Goal: Task Accomplishment & Management: Manage account settings

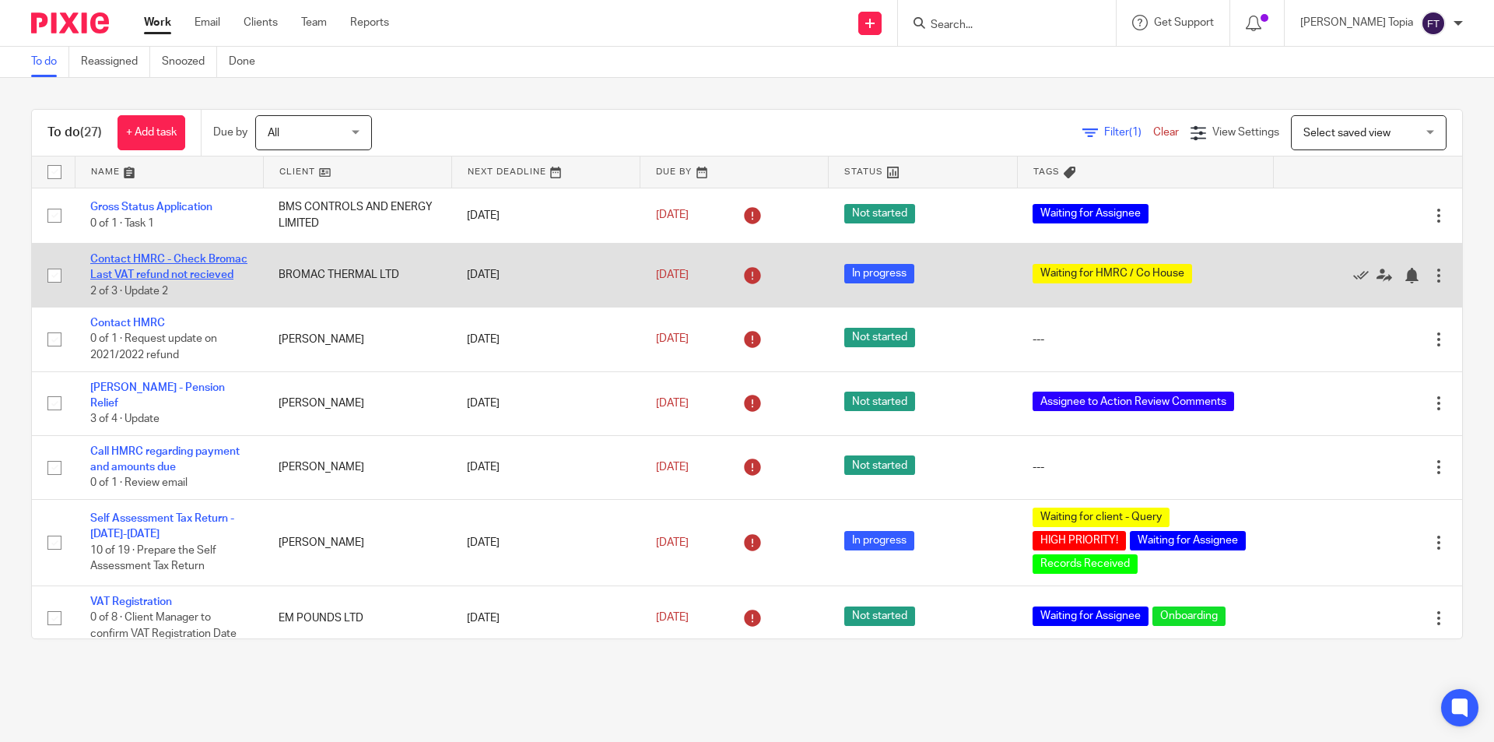
click at [148, 258] on link "Contact HMRC - Check Bromac Last VAT refund not recieved" at bounding box center [168, 267] width 157 height 26
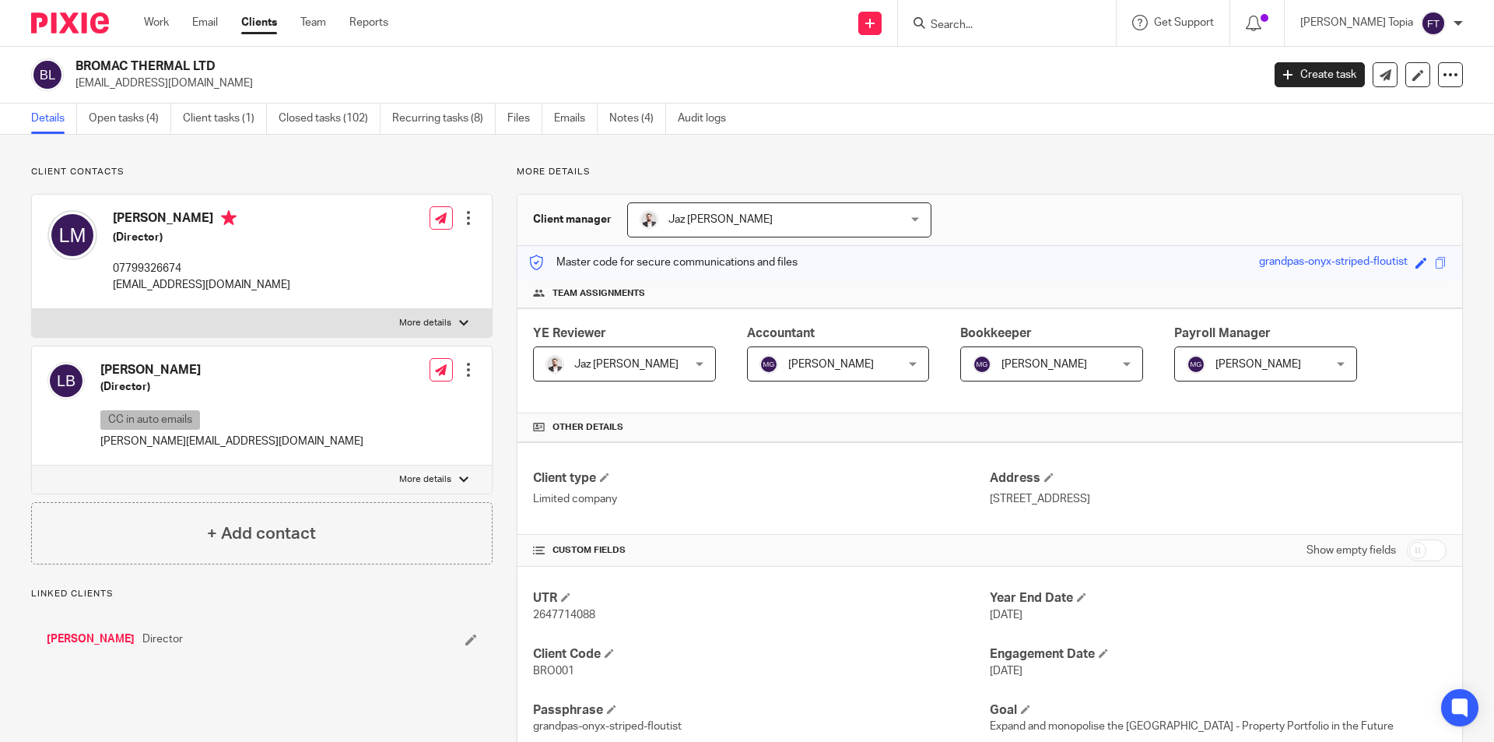
scroll to position [1012, 0]
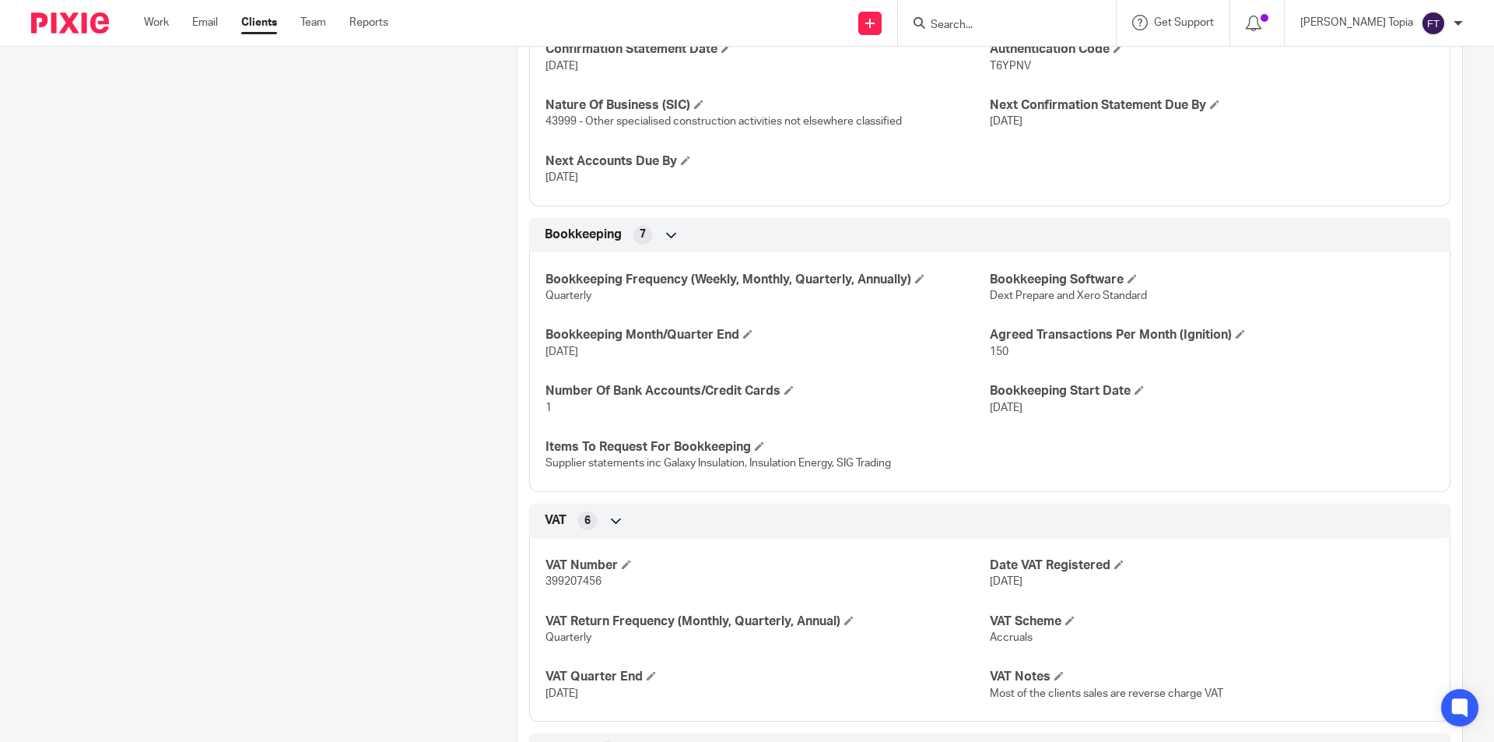
click at [552, 577] on span "399207456" at bounding box center [574, 581] width 56 height 11
copy span "399207456"
click at [265, 454] on div "Client contacts Leanne Burton (Director) CC in auto emails leanne@bromacthermal…" at bounding box center [250, 54] width 486 height 1800
click at [100, 452] on div "Client contacts Leanne Burton (Director) CC in auto emails leanne@bromacthermal…" at bounding box center [250, 54] width 486 height 1800
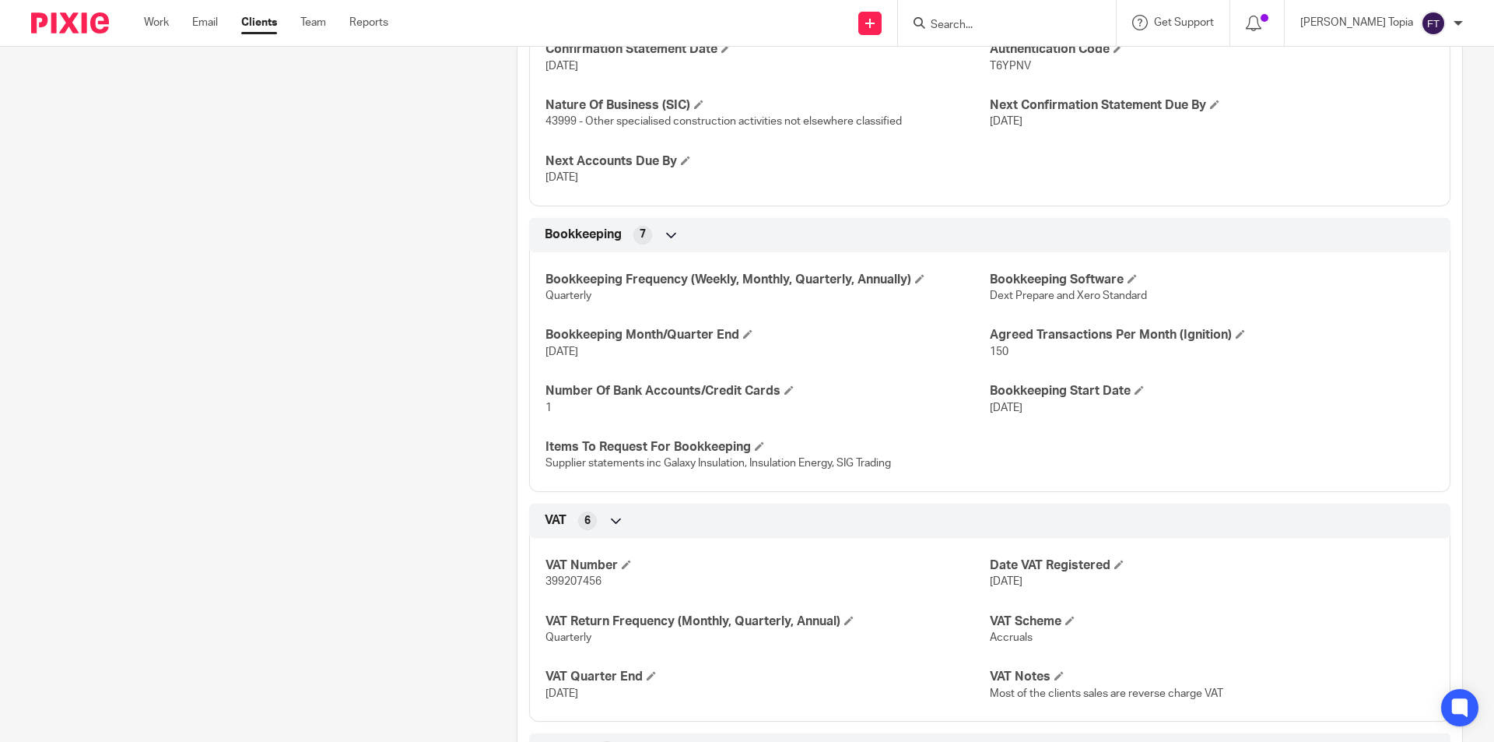
click at [403, 490] on div "Client contacts Leanne Burton (Director) CC in auto emails leanne@bromacthermal…" at bounding box center [250, 54] width 486 height 1800
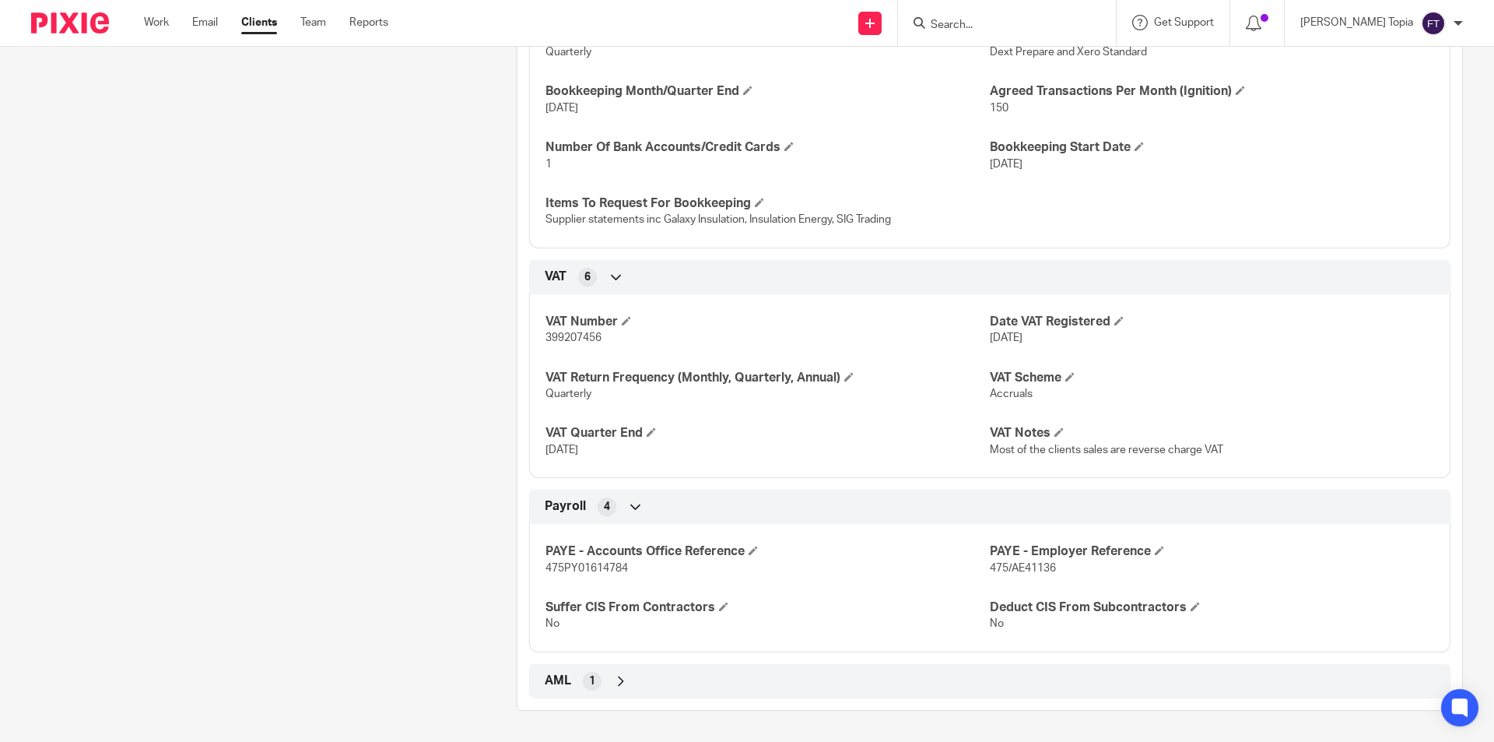
scroll to position [1177, 0]
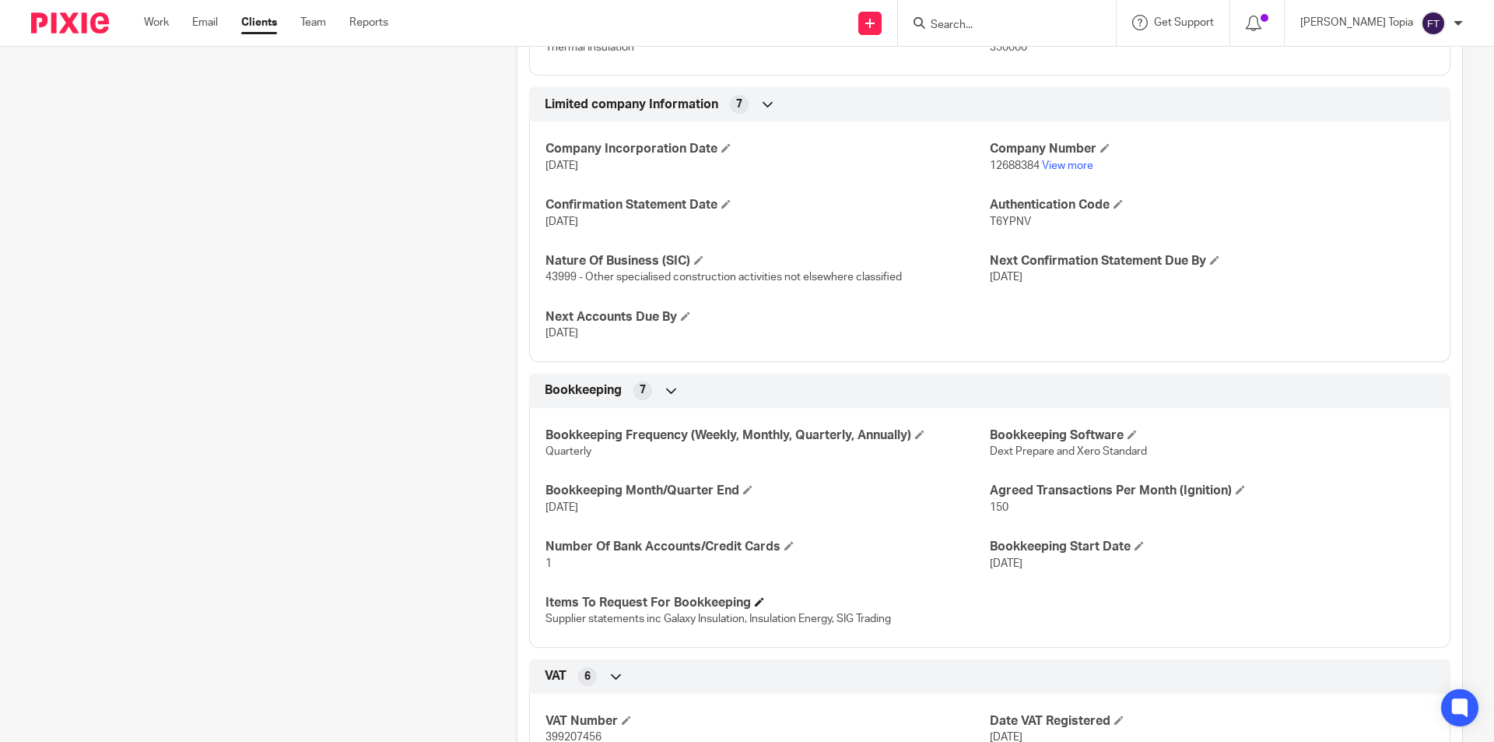
scroll to position [1167, 0]
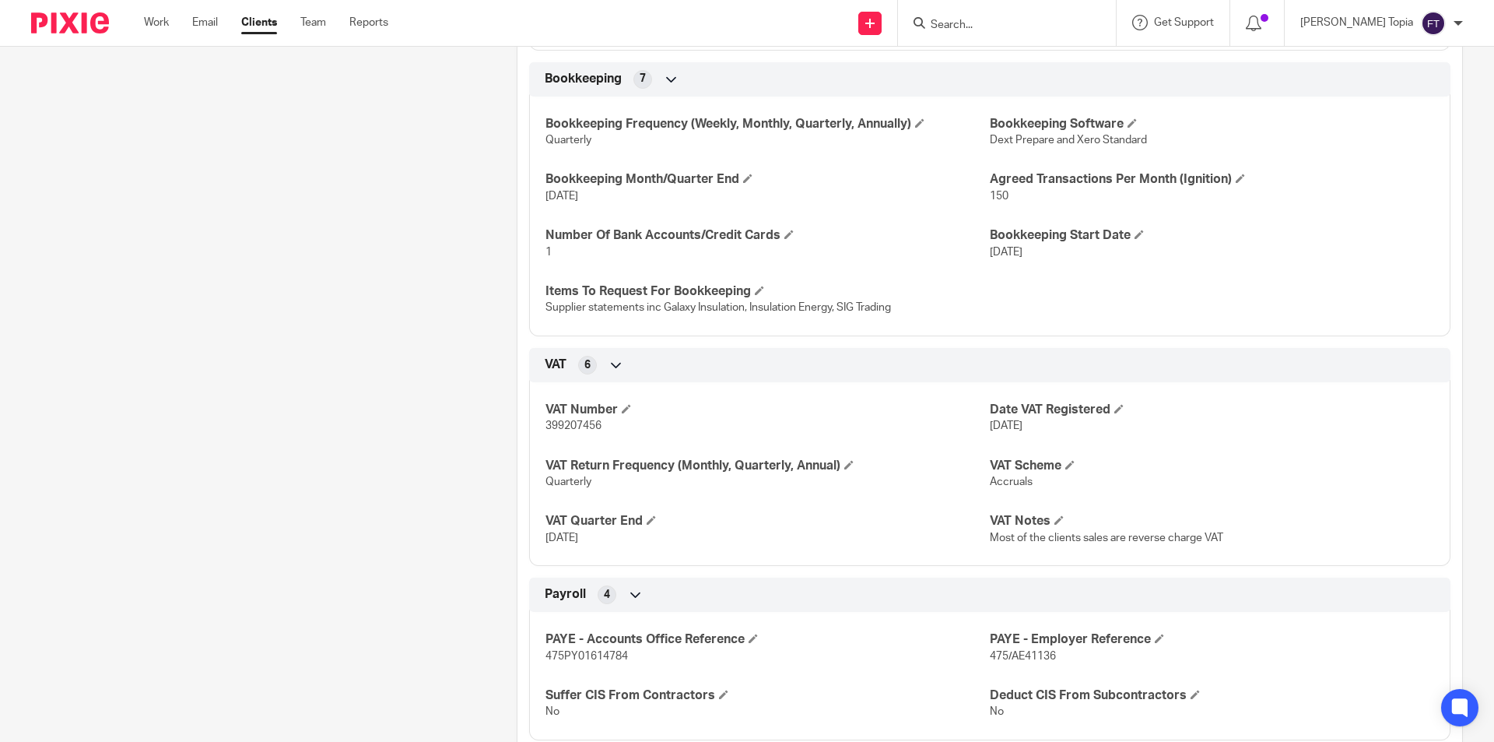
click at [561, 426] on span "399207456" at bounding box center [574, 425] width 56 height 11
copy span "399207456"
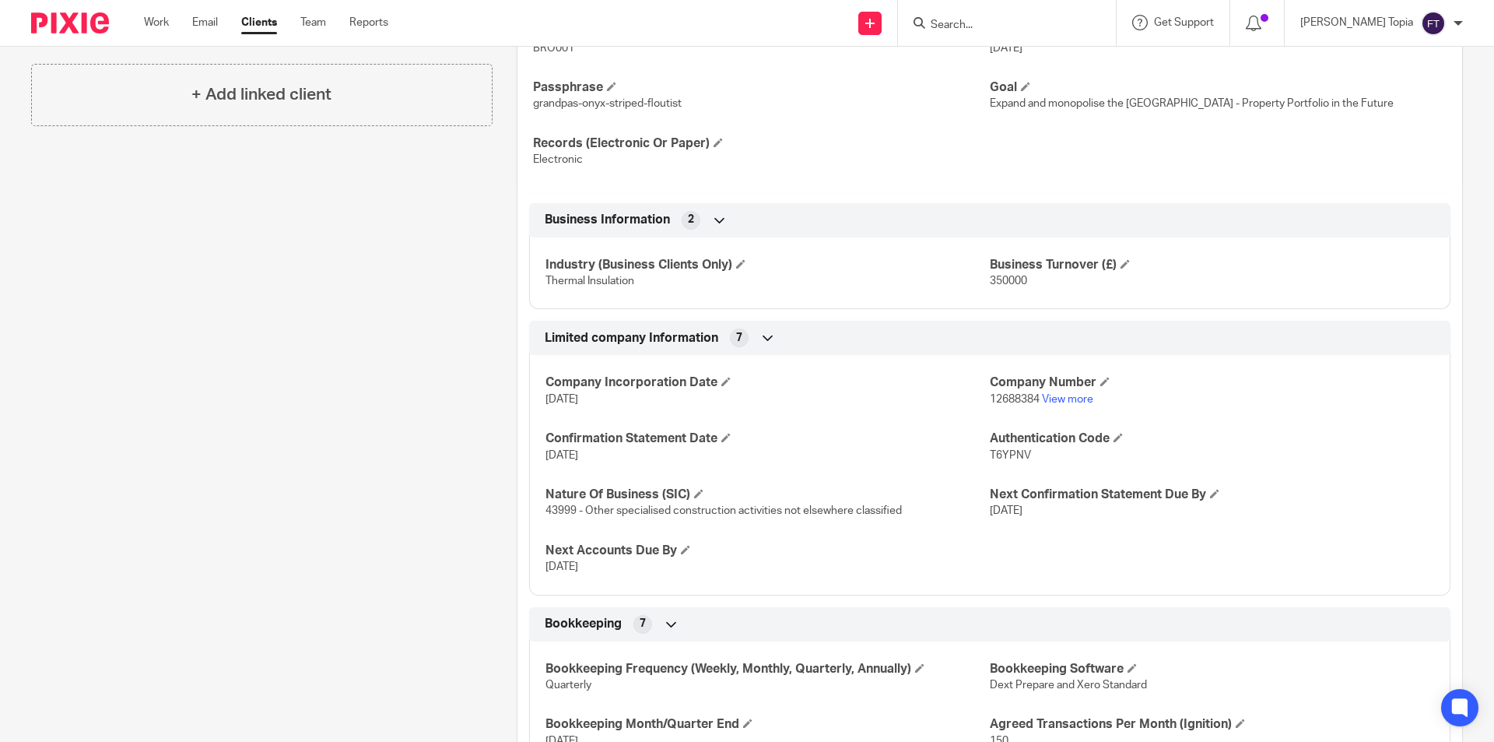
scroll to position [545, 0]
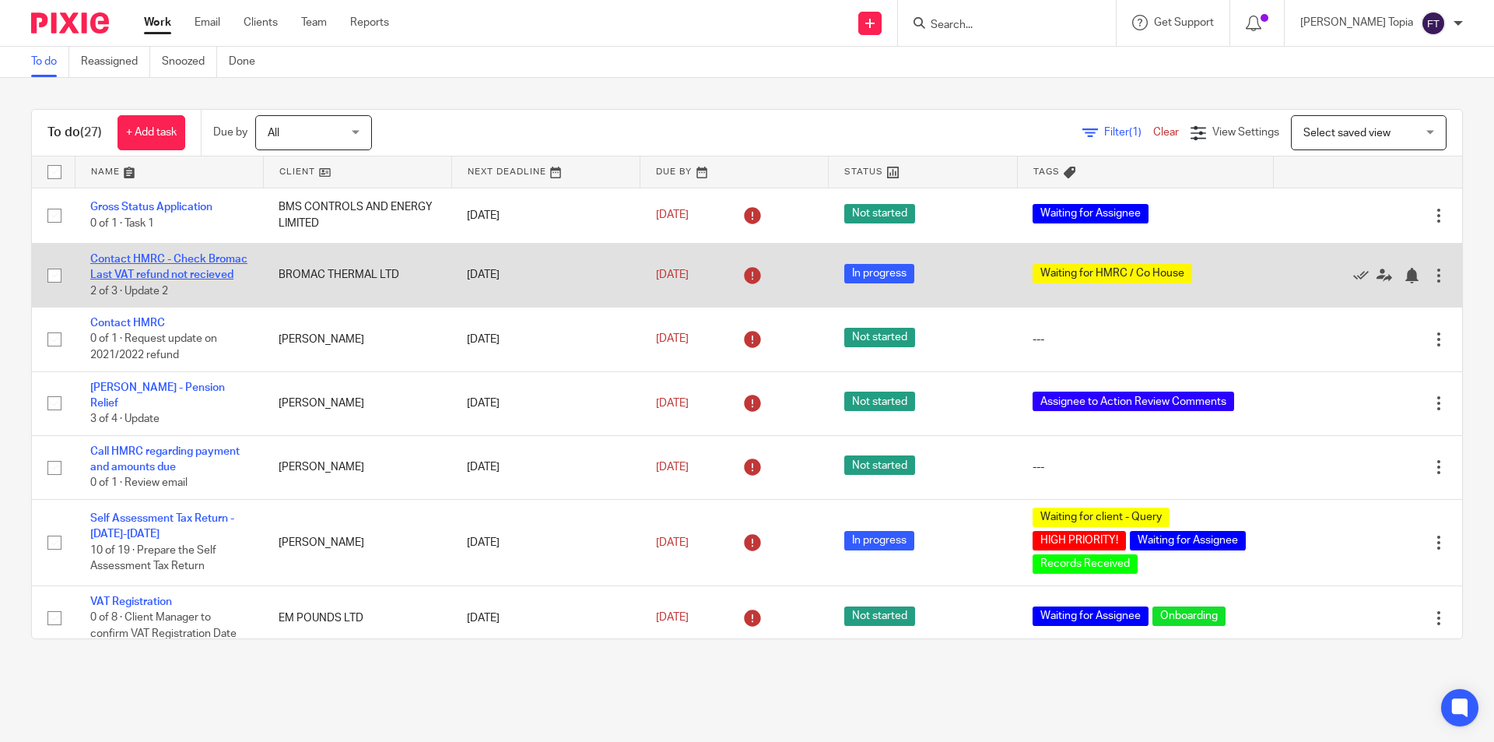
click at [177, 258] on link "Contact HMRC - Check Bromac Last VAT refund not recieved" at bounding box center [168, 267] width 157 height 26
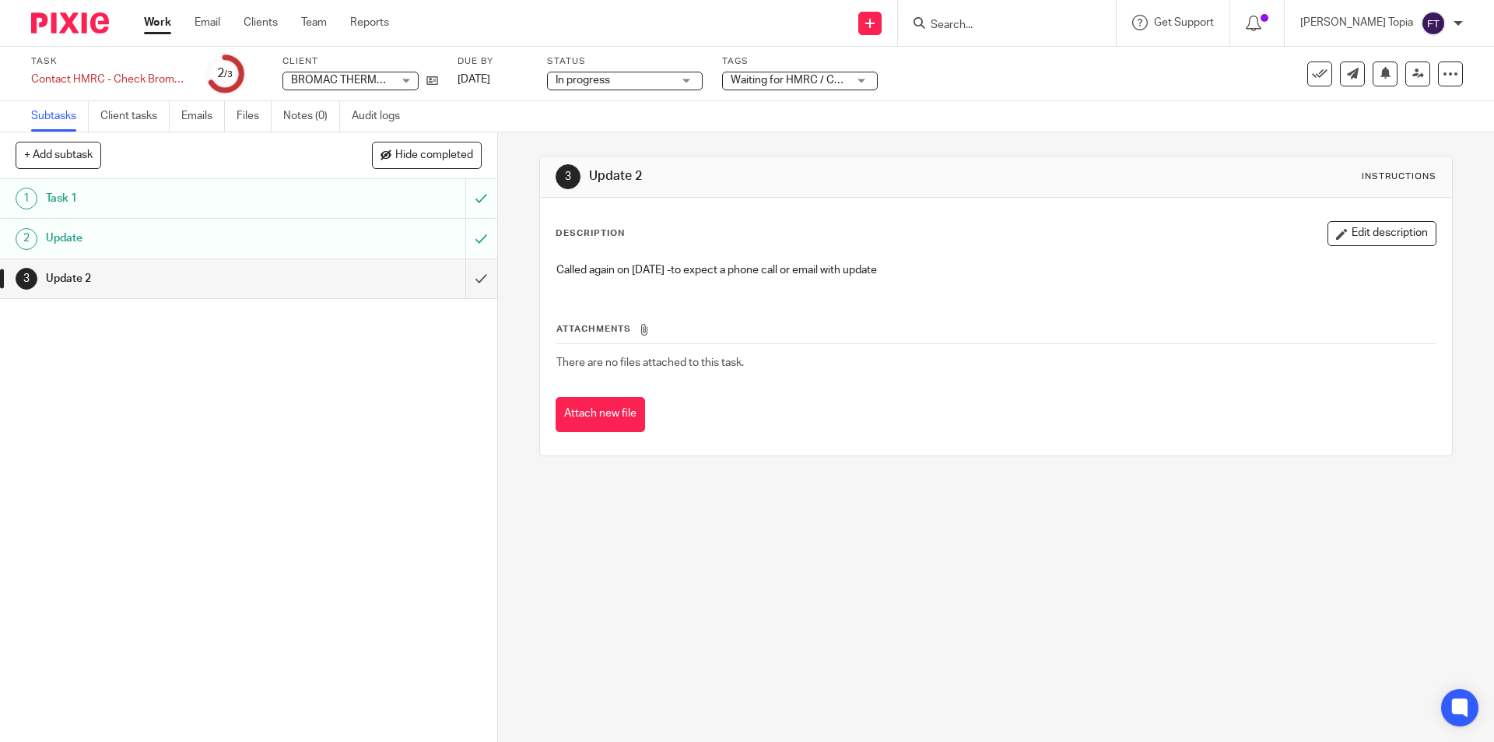
click at [681, 574] on div "3 Update 2 Instructions Description Edit description Called again on [DATE] -to…" at bounding box center [996, 436] width 996 height 609
click at [679, 554] on div "3 Update 2 Instructions Description Edit description Called again on [DATE] -to…" at bounding box center [996, 436] width 996 height 609
click at [664, 631] on div "3 Update 2 Instructions Description Edit description Called again on [DATE] -to…" at bounding box center [996, 436] width 996 height 609
click at [160, 25] on link "Work" at bounding box center [157, 23] width 27 height 16
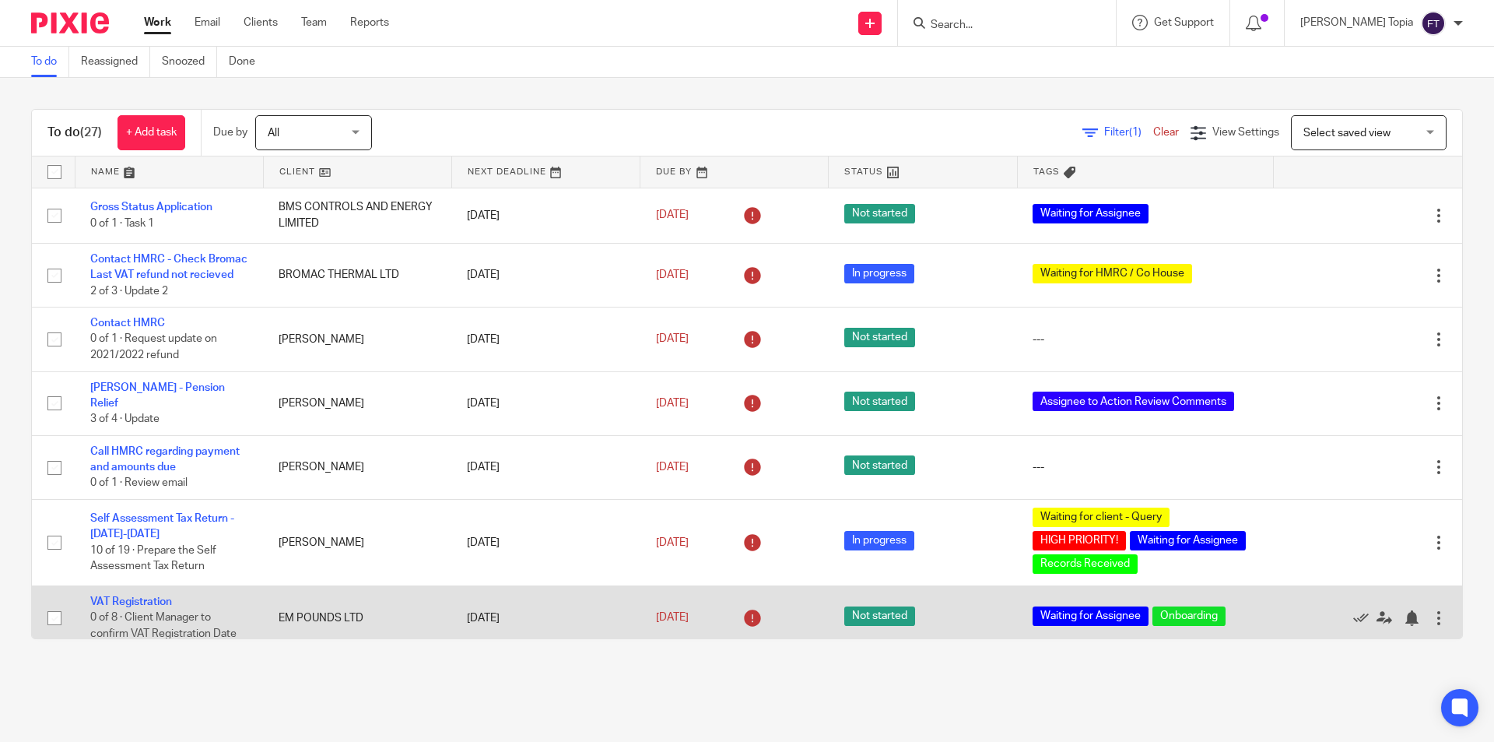
scroll to position [156, 0]
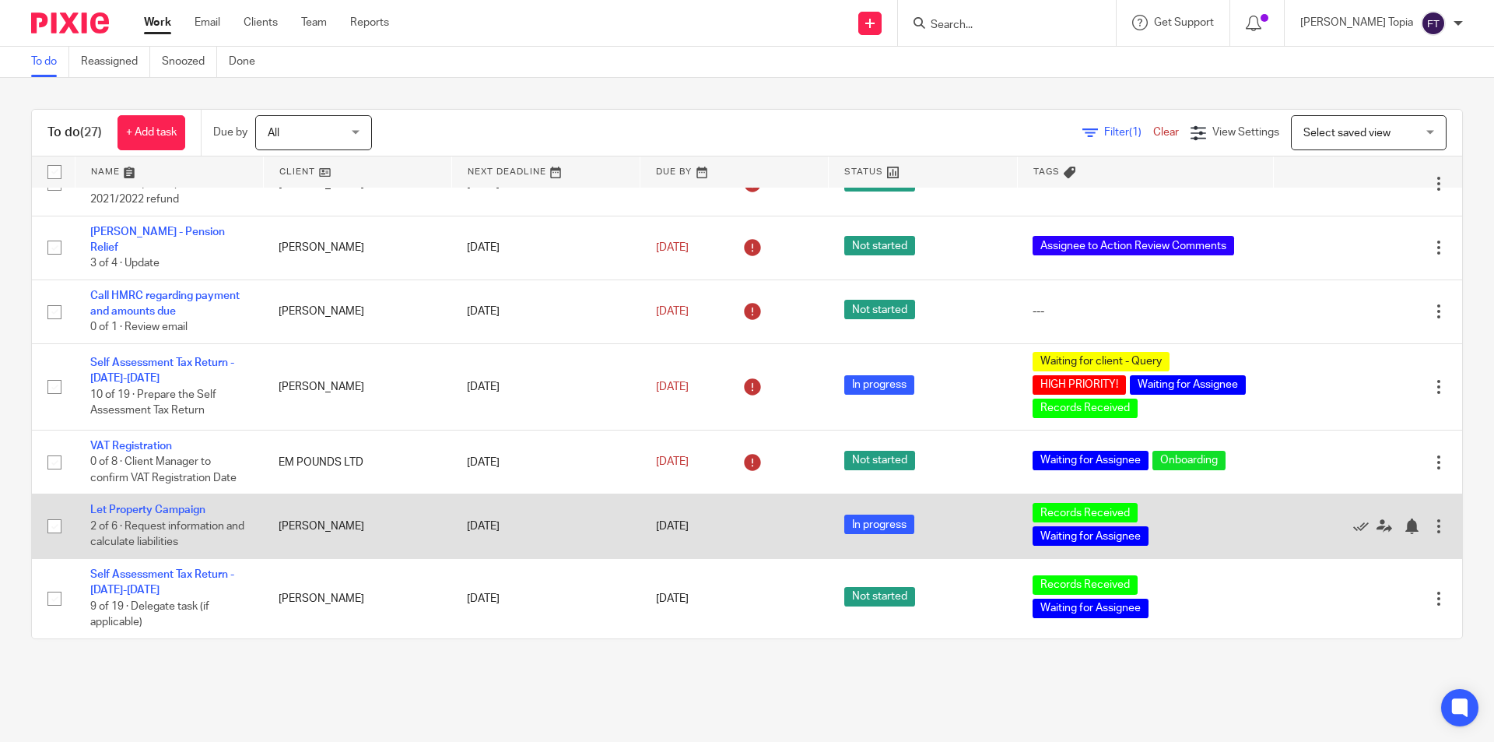
click at [314, 540] on td "[PERSON_NAME]" at bounding box center [357, 526] width 188 height 64
click at [306, 531] on td "[PERSON_NAME]" at bounding box center [357, 526] width 188 height 64
click at [181, 514] on link "Let Property Campaign" at bounding box center [147, 509] width 115 height 11
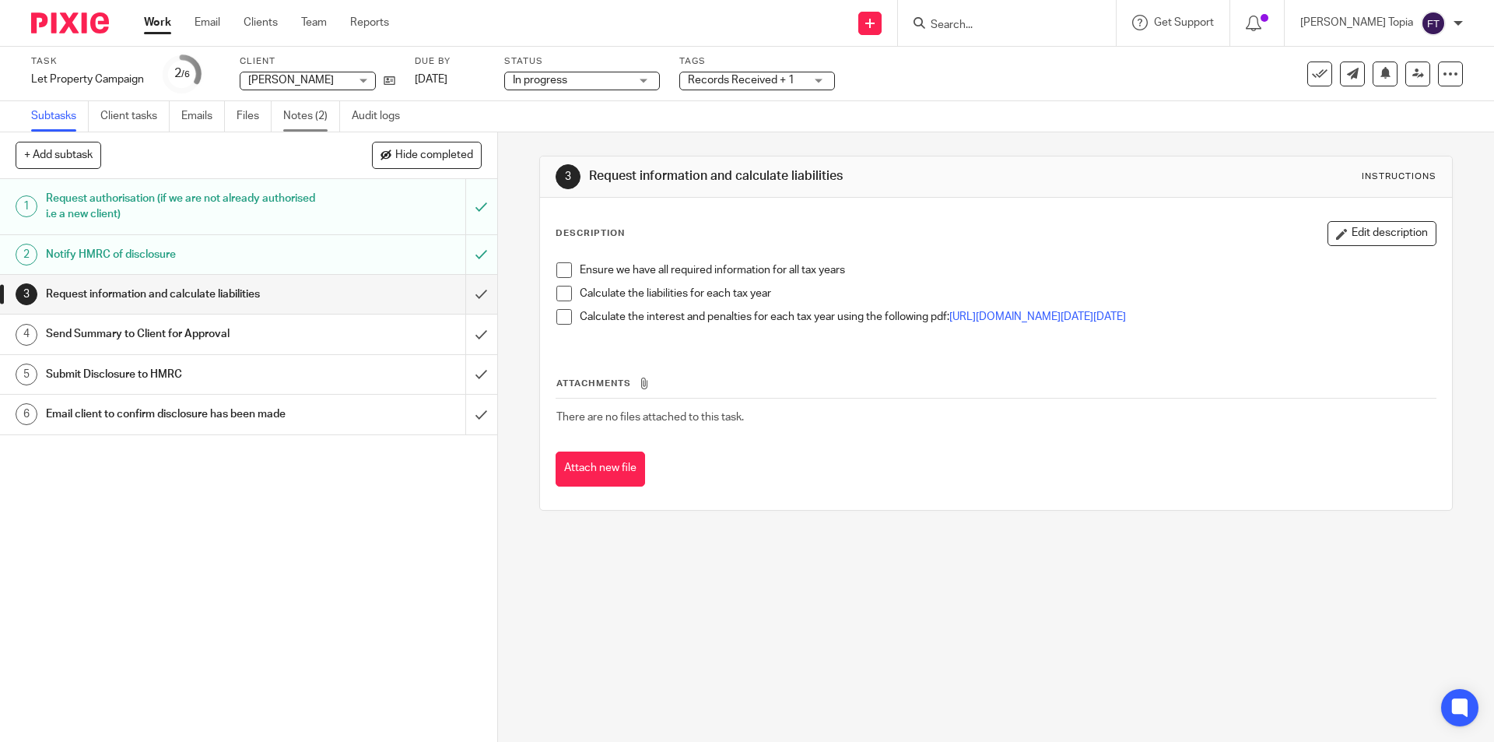
click at [300, 115] on link "Notes (2)" at bounding box center [311, 116] width 57 height 30
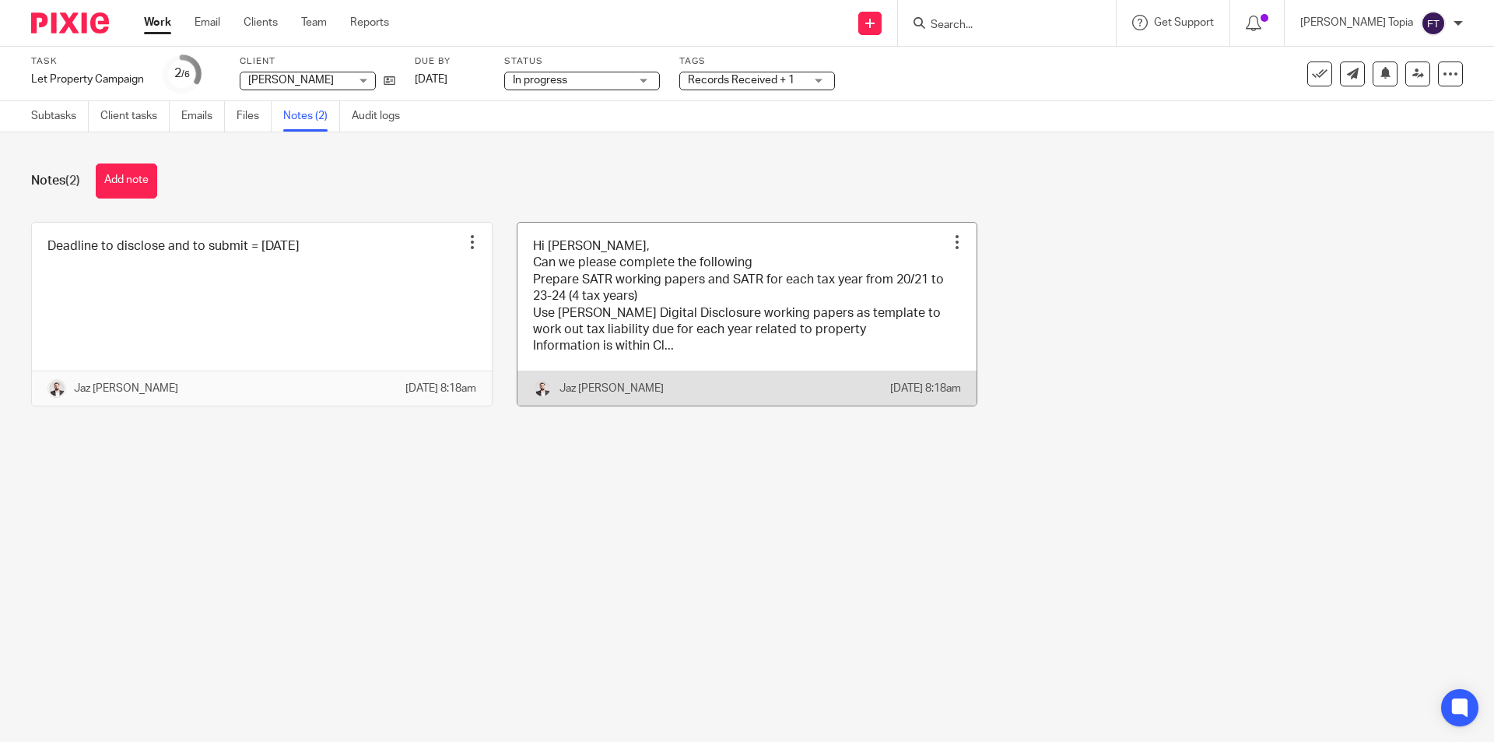
click at [686, 332] on link at bounding box center [747, 314] width 460 height 183
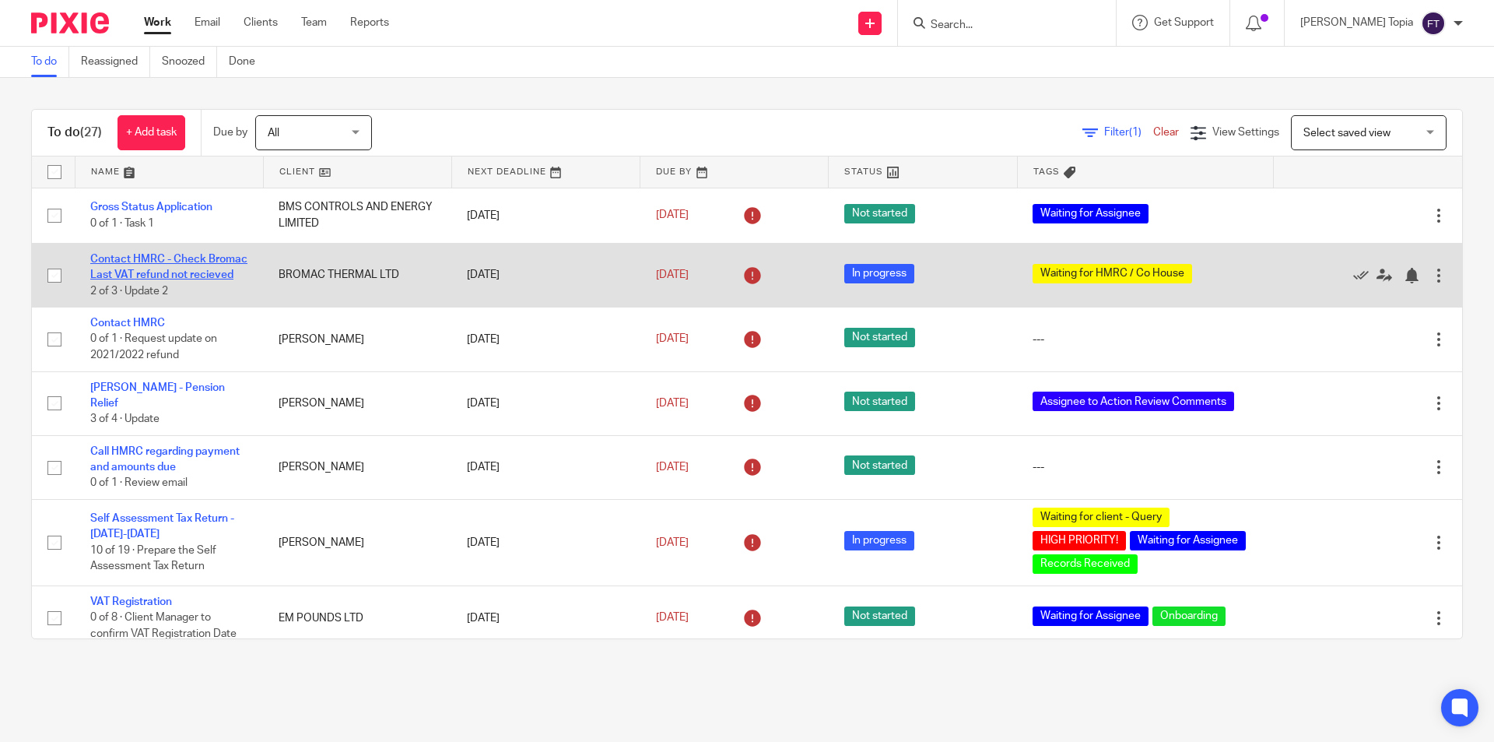
click at [137, 254] on link "Contact HMRC - Check Bromac Last VAT refund not recieved" at bounding box center [168, 267] width 157 height 26
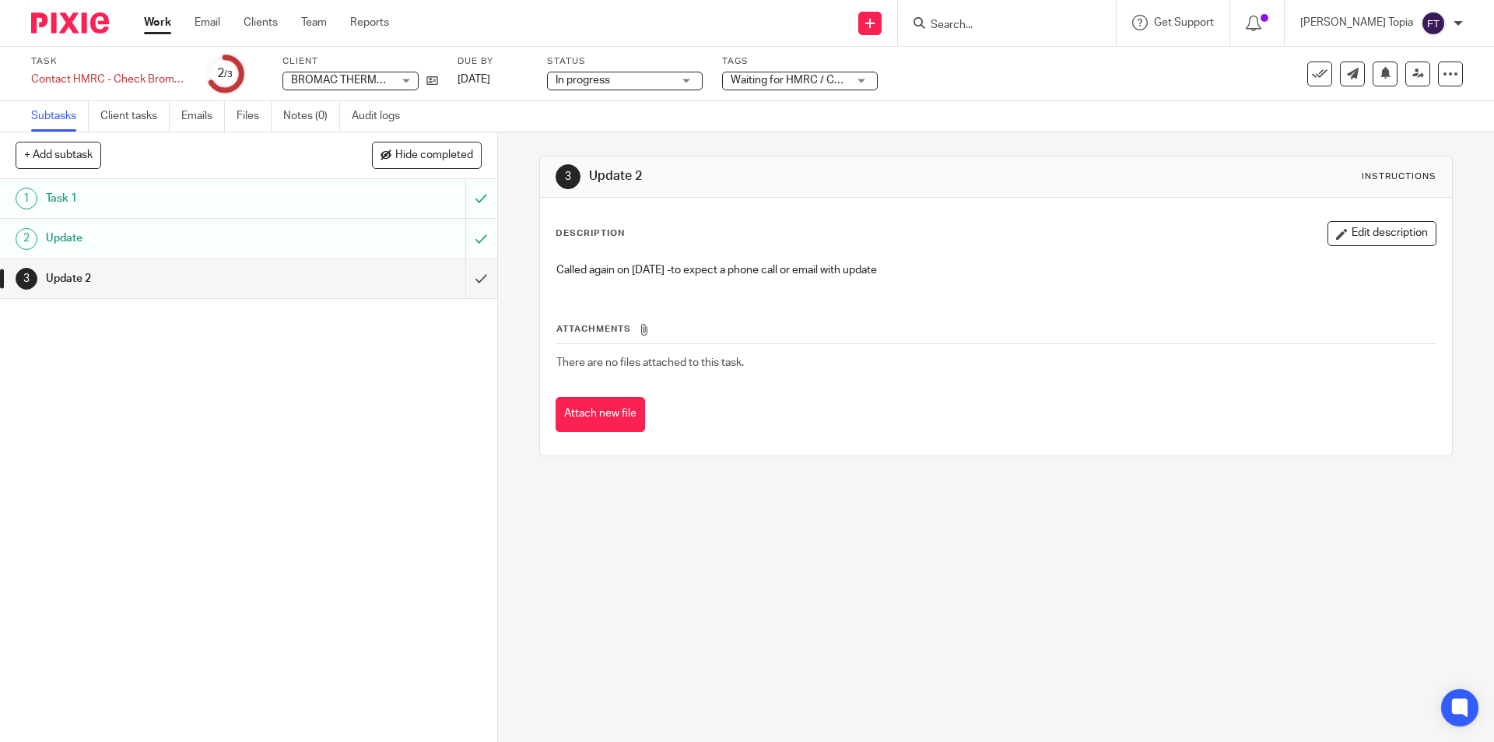
click at [572, 542] on div "3 Update 2 Instructions Description Edit description Called again on [DATE] -to…" at bounding box center [996, 436] width 996 height 609
click at [1443, 72] on icon at bounding box center [1451, 74] width 16 height 16
click at [1138, 77] on div "Task Contact HMRC - Check Bromac Last VAT refund not recieved Save Contact HMRC…" at bounding box center [627, 73] width 1193 height 37
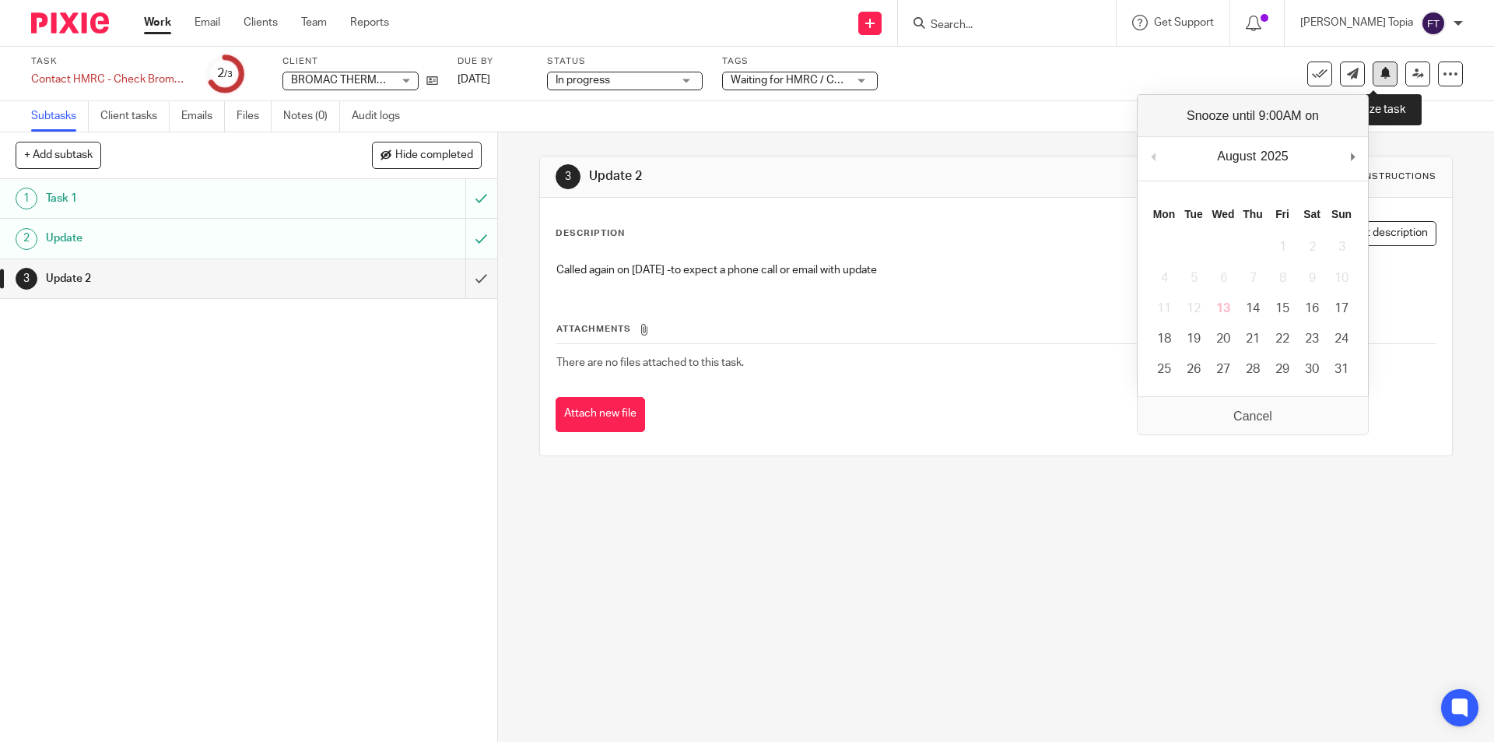
click at [1380, 74] on icon at bounding box center [1386, 73] width 12 height 12
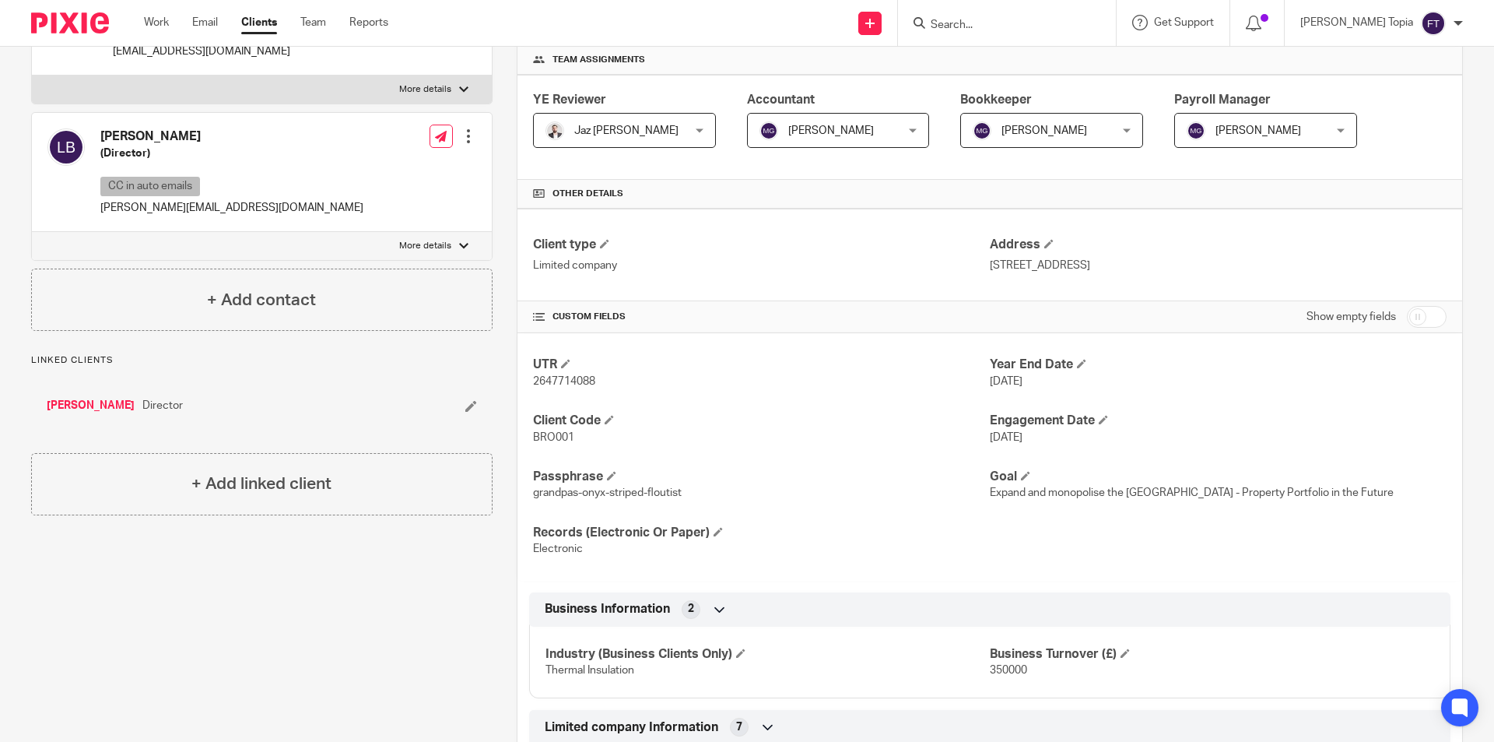
scroll to position [389, 0]
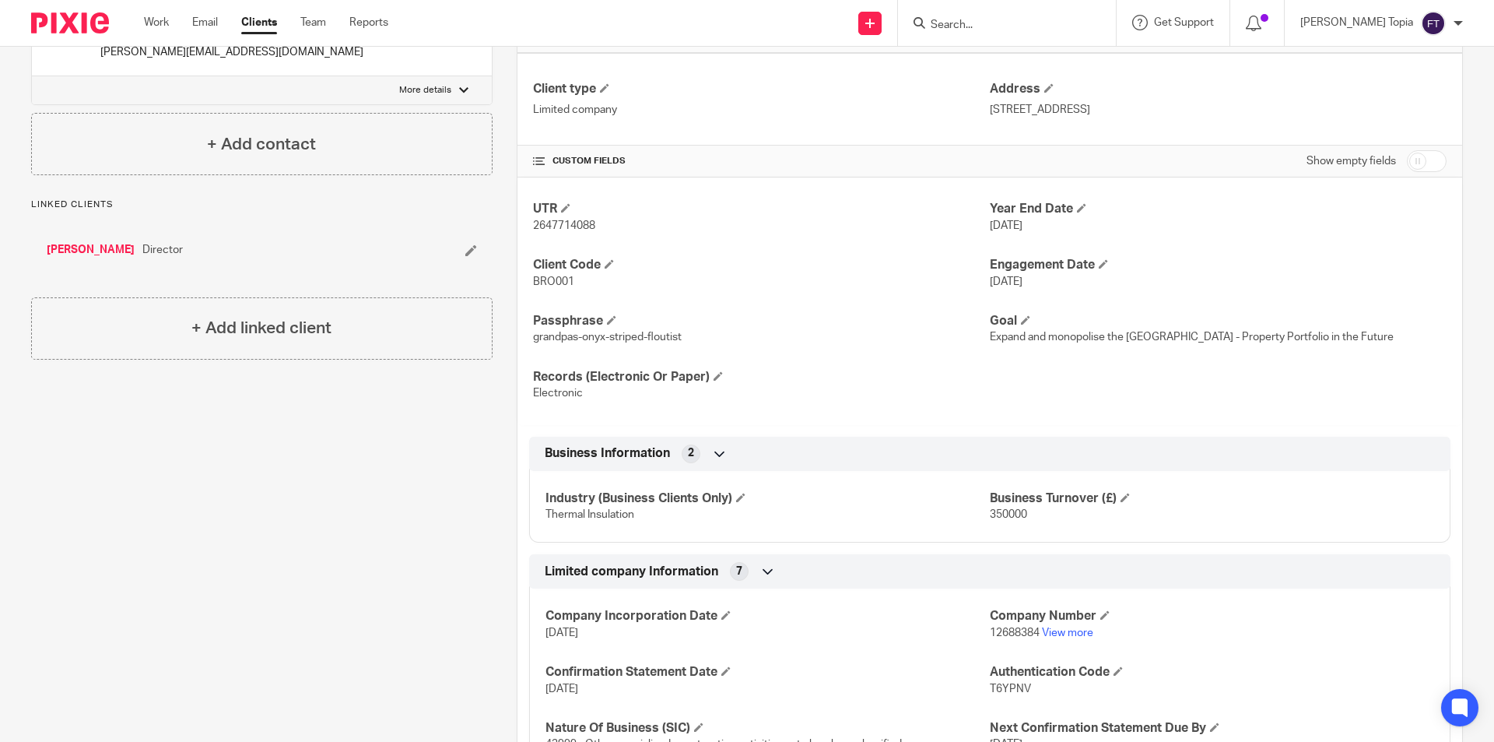
click at [1005, 632] on span "12688384" at bounding box center [1015, 632] width 50 height 11
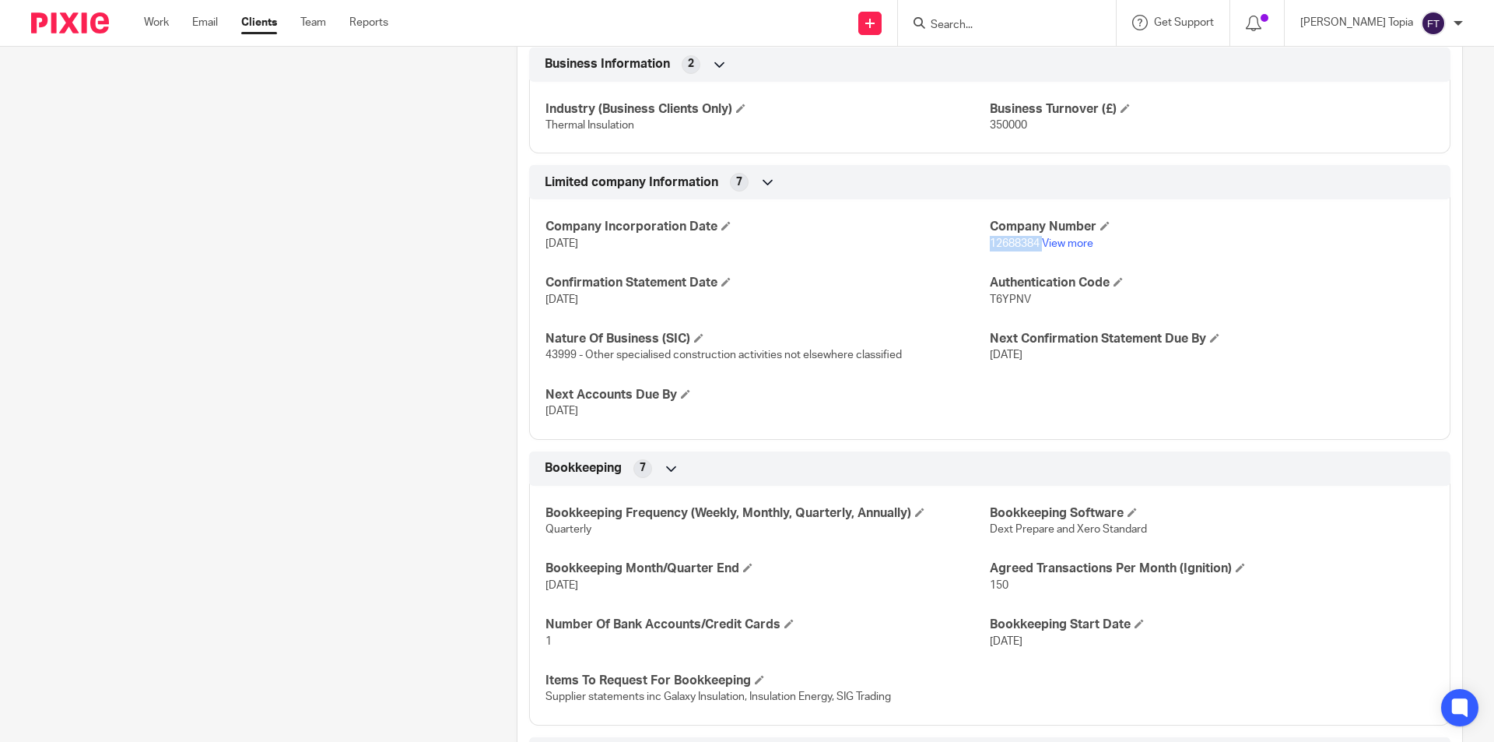
scroll to position [1167, 0]
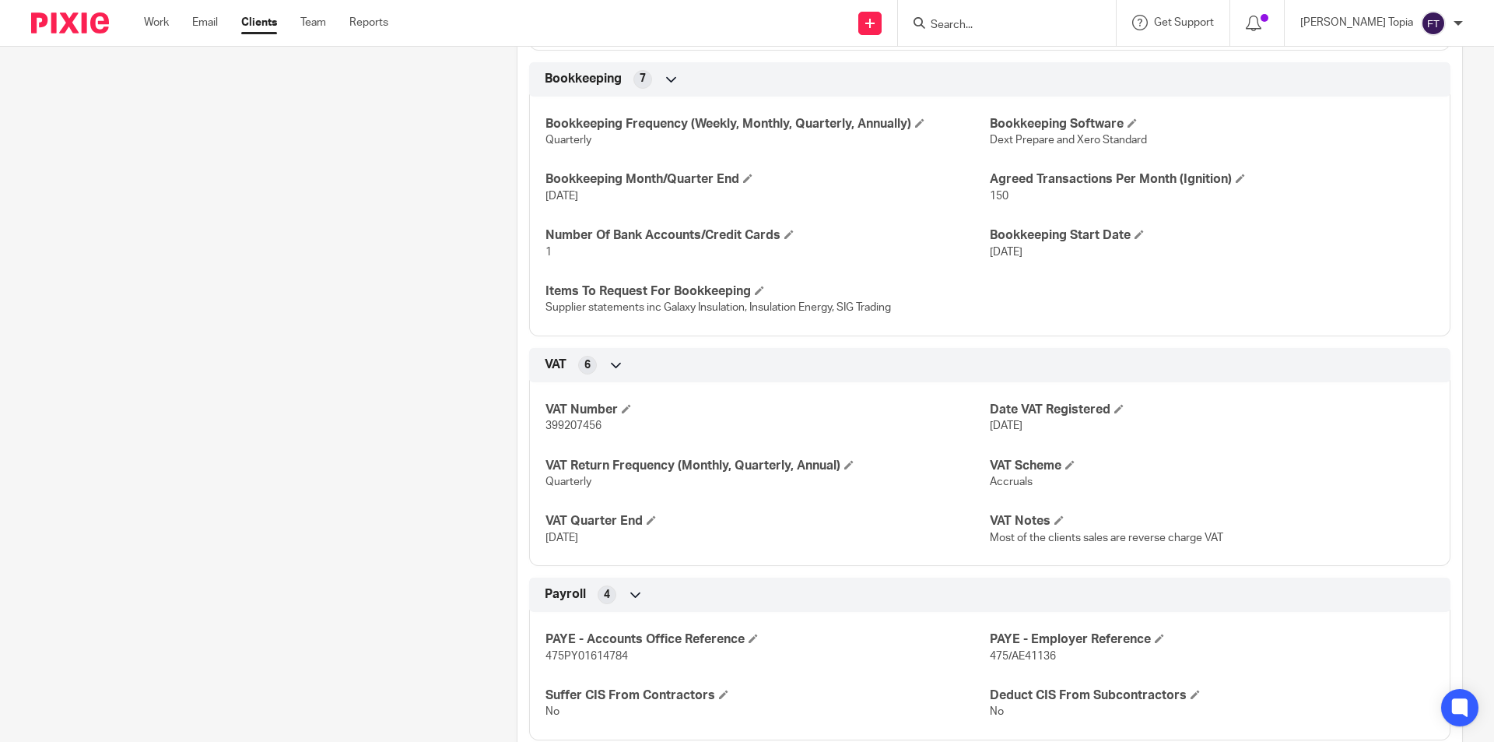
click at [573, 427] on span "399207456" at bounding box center [574, 425] width 56 height 11
copy span "399207456"
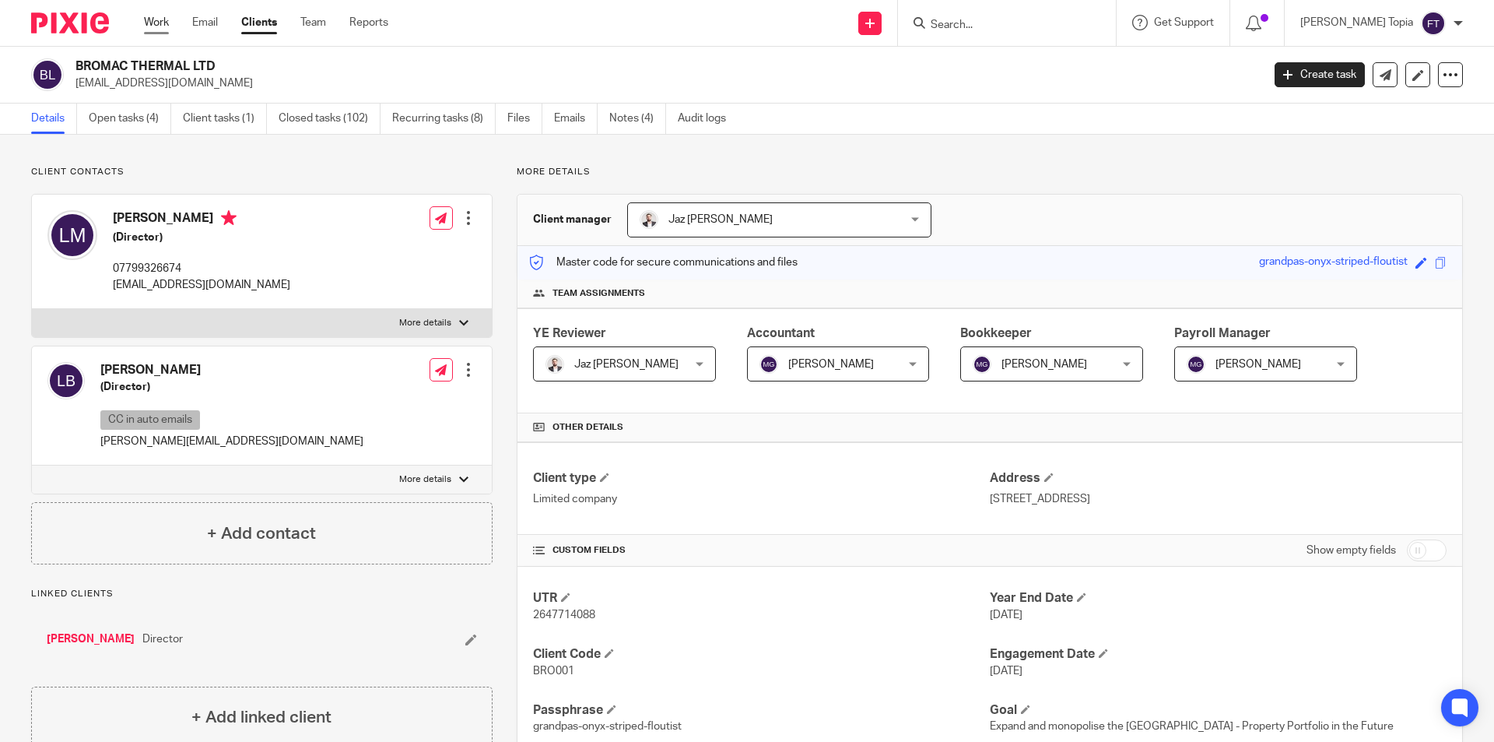
click at [156, 25] on link "Work" at bounding box center [156, 23] width 25 height 16
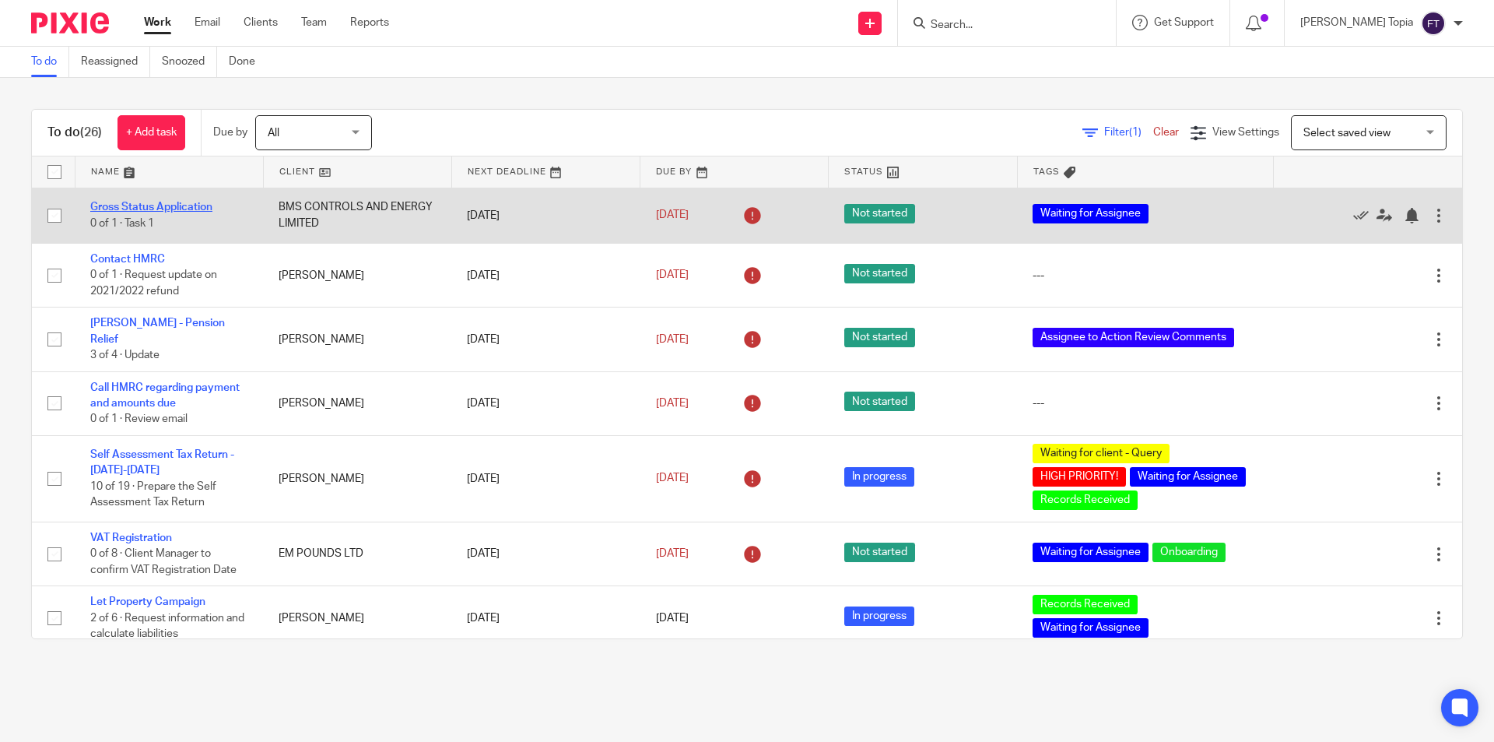
click at [121, 206] on link "Gross Status Application" at bounding box center [151, 207] width 122 height 11
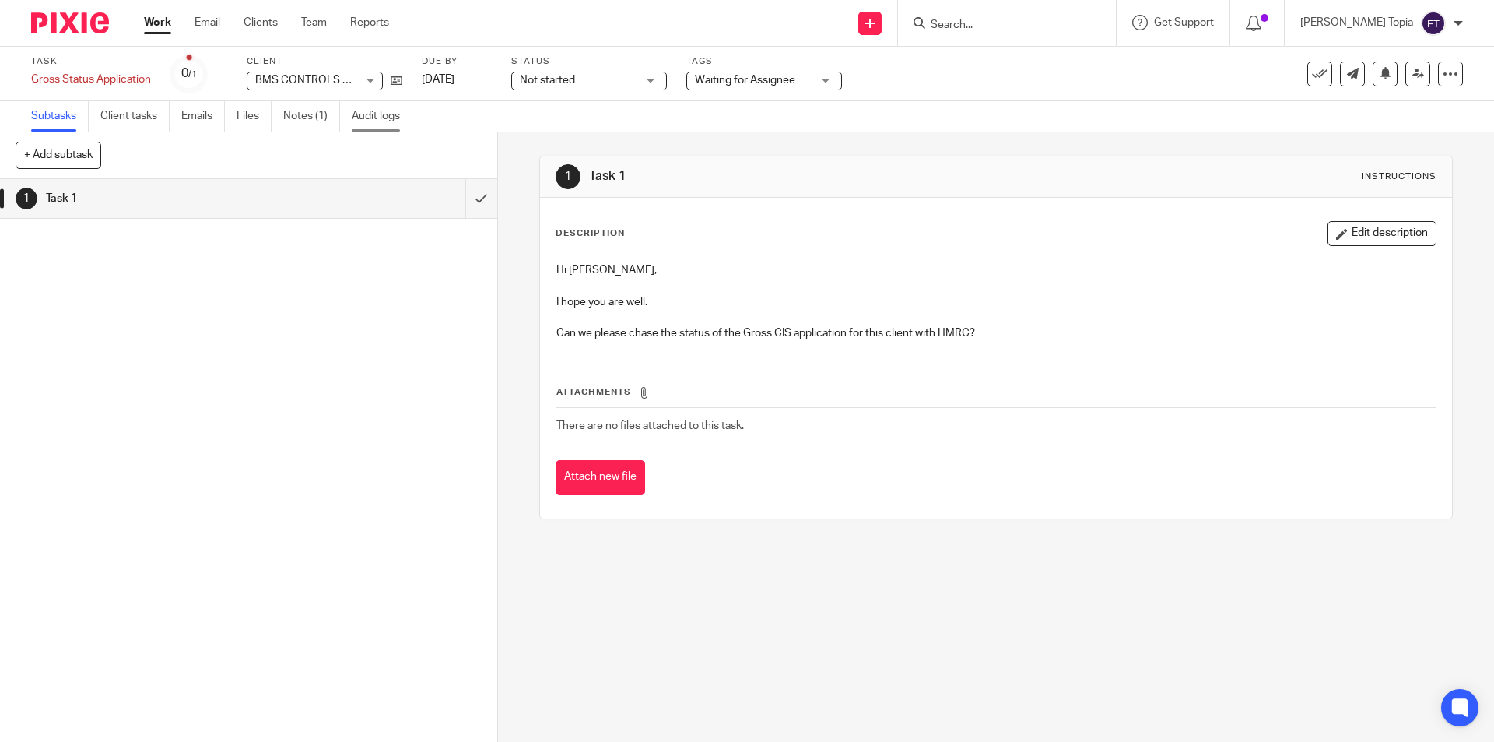
click at [364, 114] on link "Audit logs" at bounding box center [382, 116] width 60 height 30
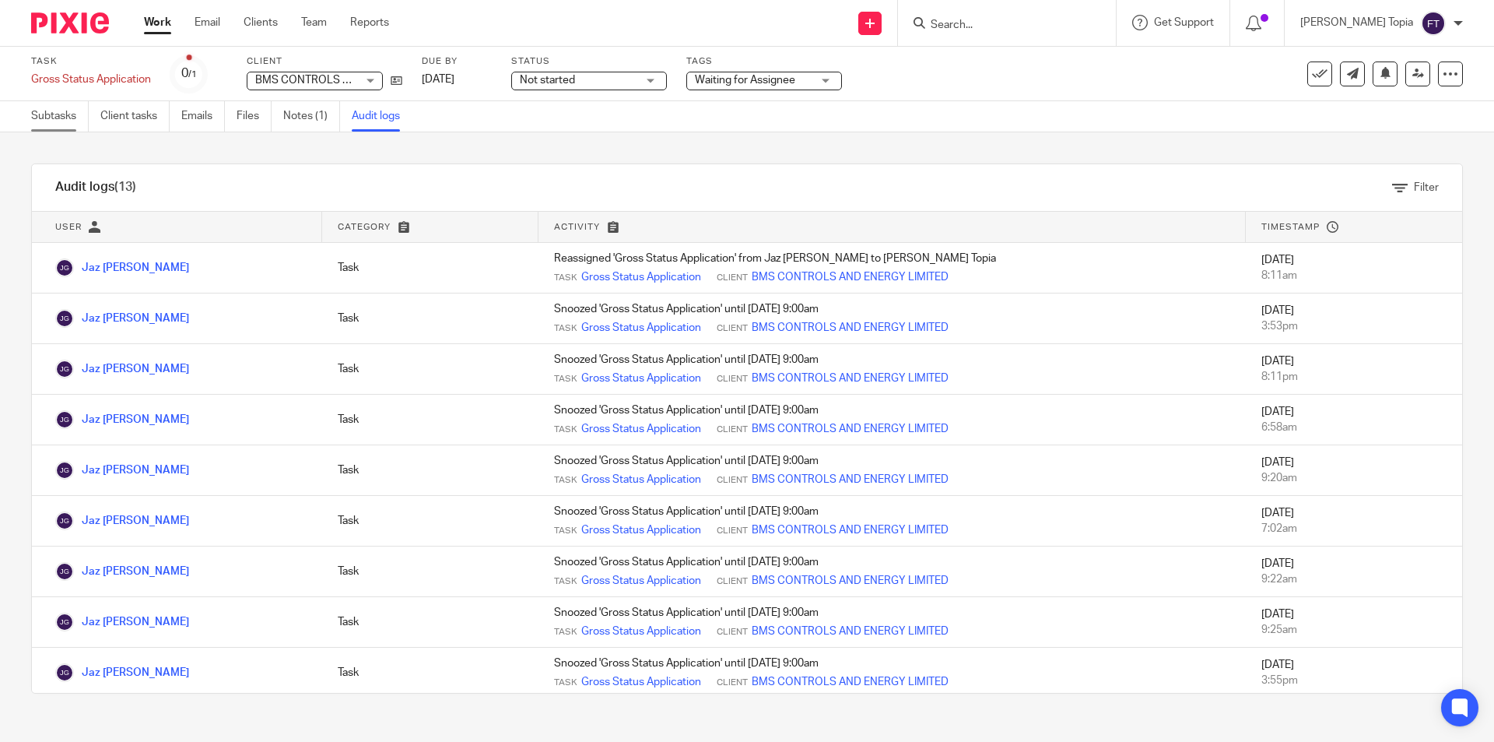
click at [41, 119] on link "Subtasks" at bounding box center [60, 116] width 58 height 30
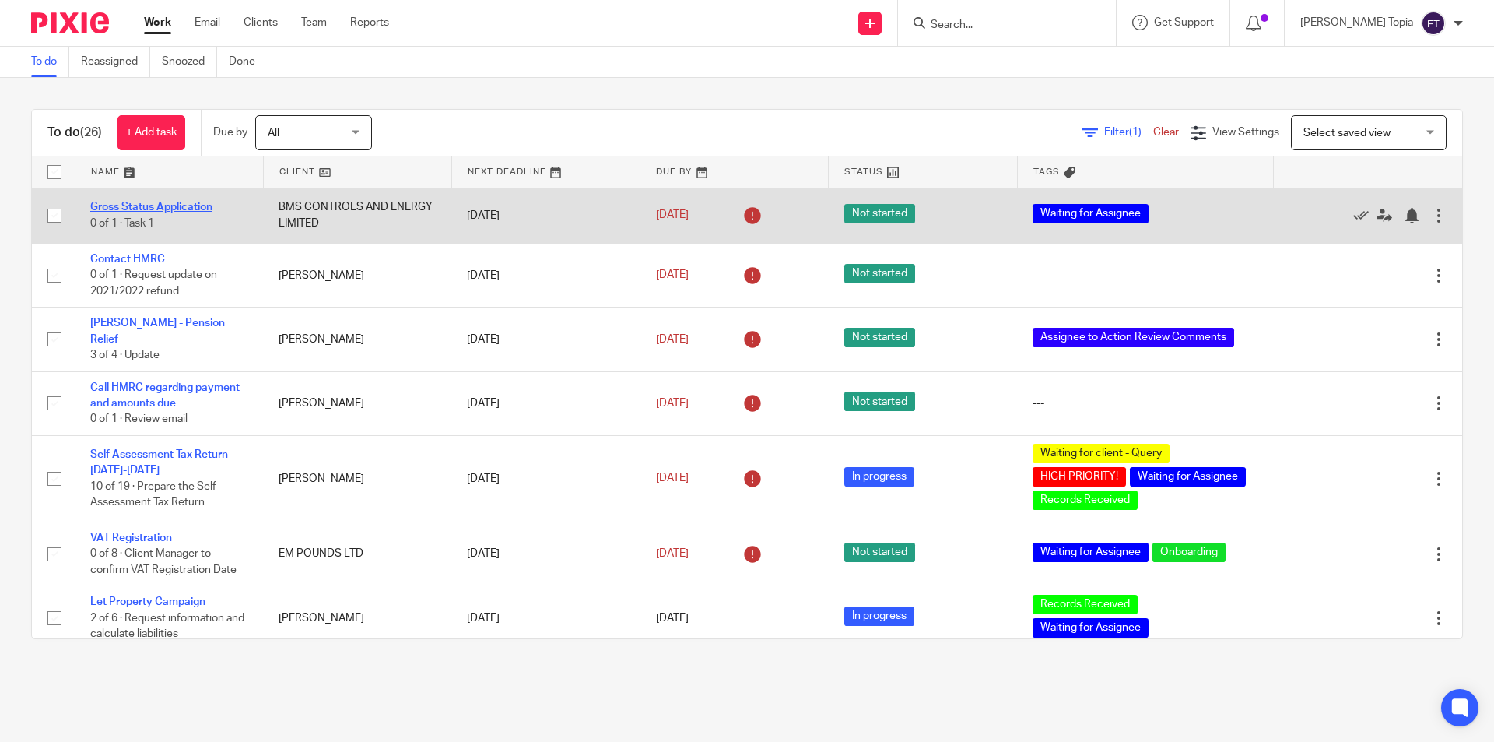
click at [172, 203] on link "Gross Status Application" at bounding box center [151, 207] width 122 height 11
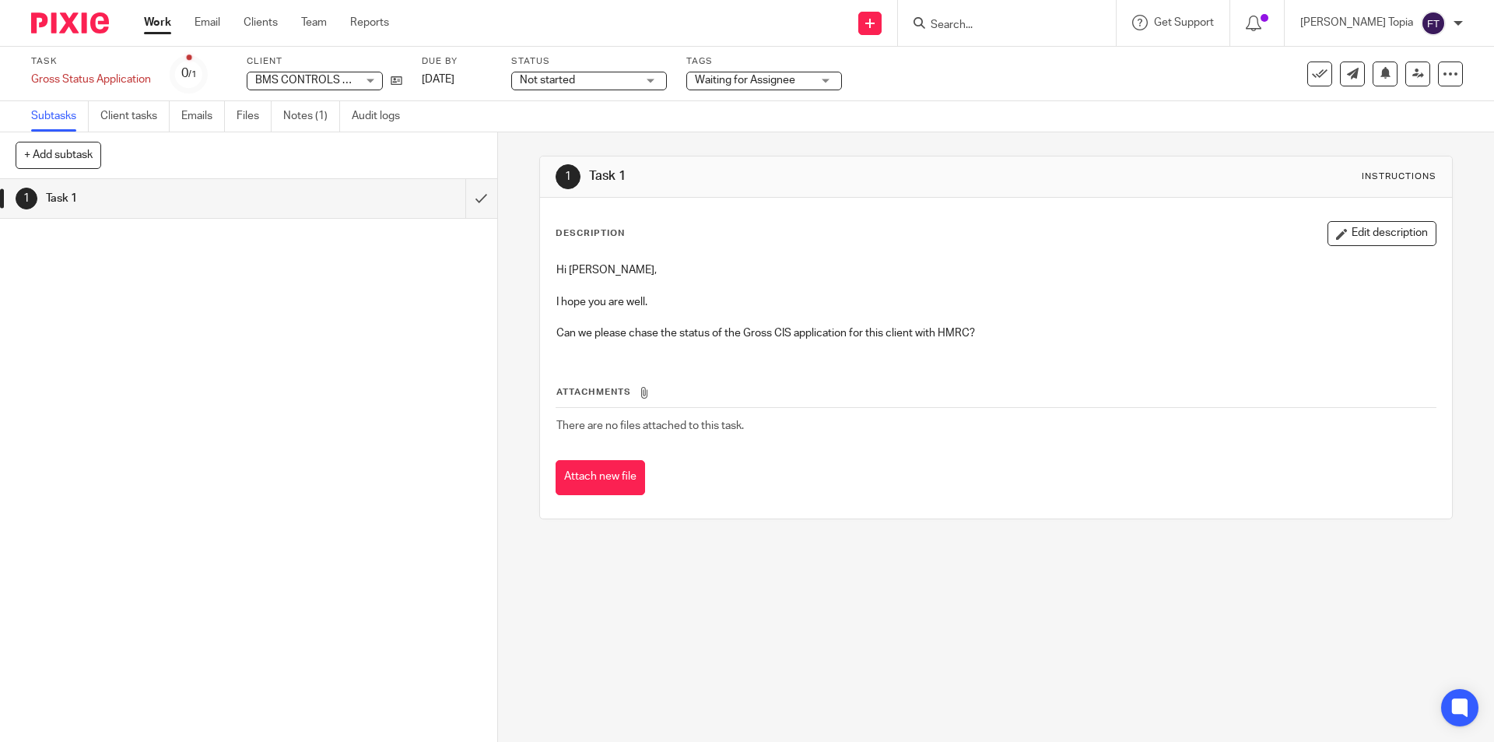
click at [1012, 604] on div "1 Task 1 Instructions Description Edit description Hi [PERSON_NAME], I hope you…" at bounding box center [996, 436] width 996 height 609
click at [370, 552] on div "1 Task 1" at bounding box center [248, 460] width 497 height 563
click at [639, 619] on div "1 Task 1 Instructions Description Edit description Hi [PERSON_NAME], I hope you…" at bounding box center [996, 436] width 996 height 609
click at [682, 584] on div "1 Task 1 Instructions Description Edit description Hi [PERSON_NAME], I hope you…" at bounding box center [996, 436] width 996 height 609
click at [64, 159] on button "+ Add subtask" at bounding box center [59, 155] width 86 height 26
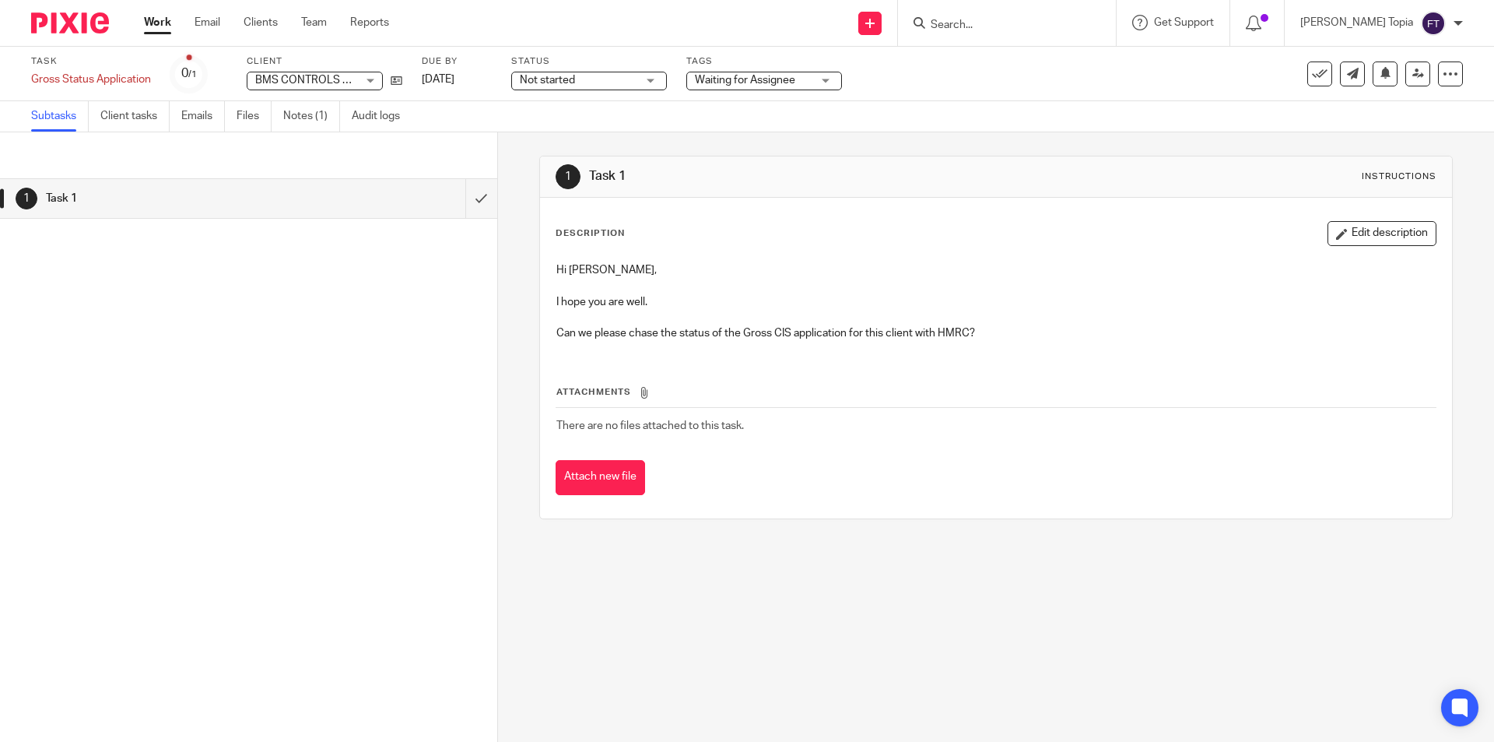
click at [151, 202] on h1 "Task 1" at bounding box center [180, 198] width 269 height 23
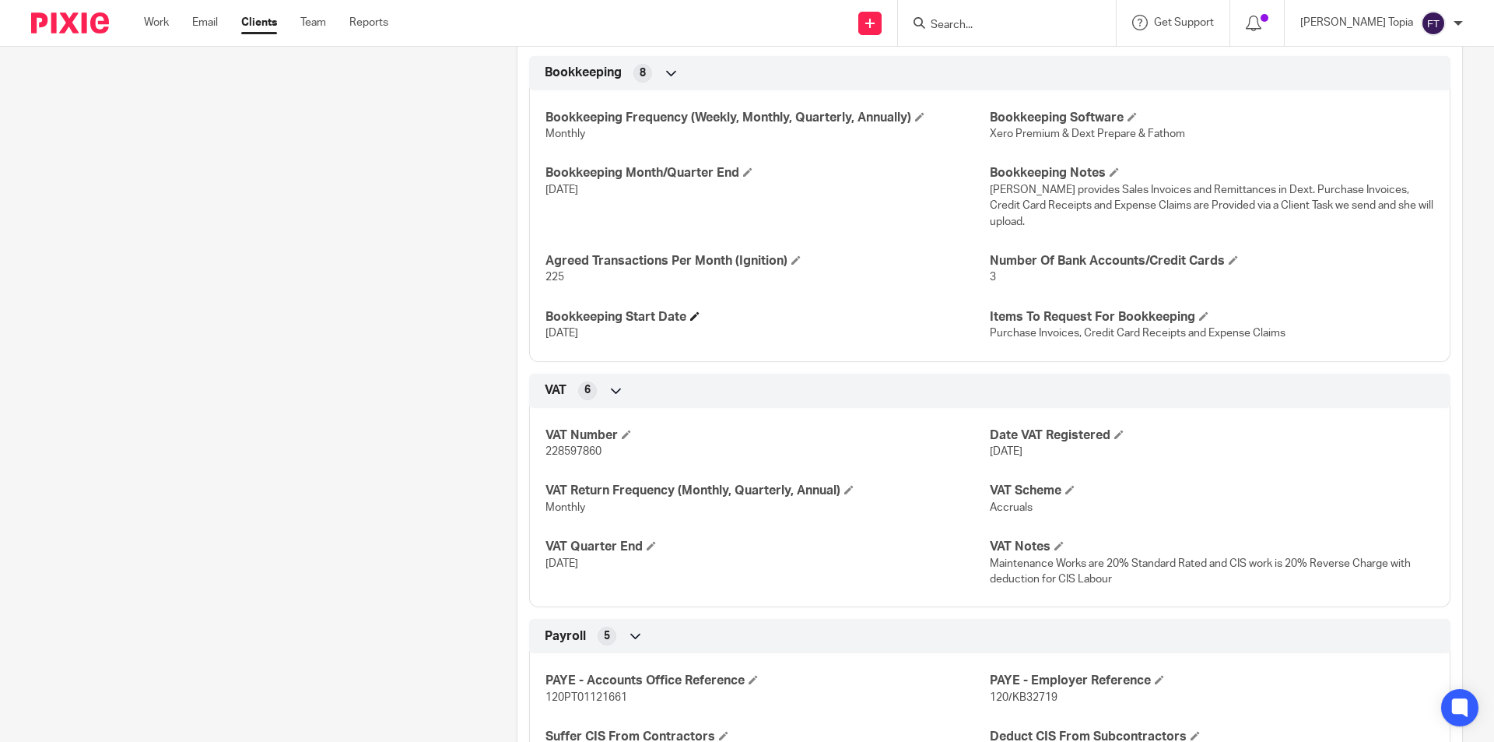
scroll to position [1323, 0]
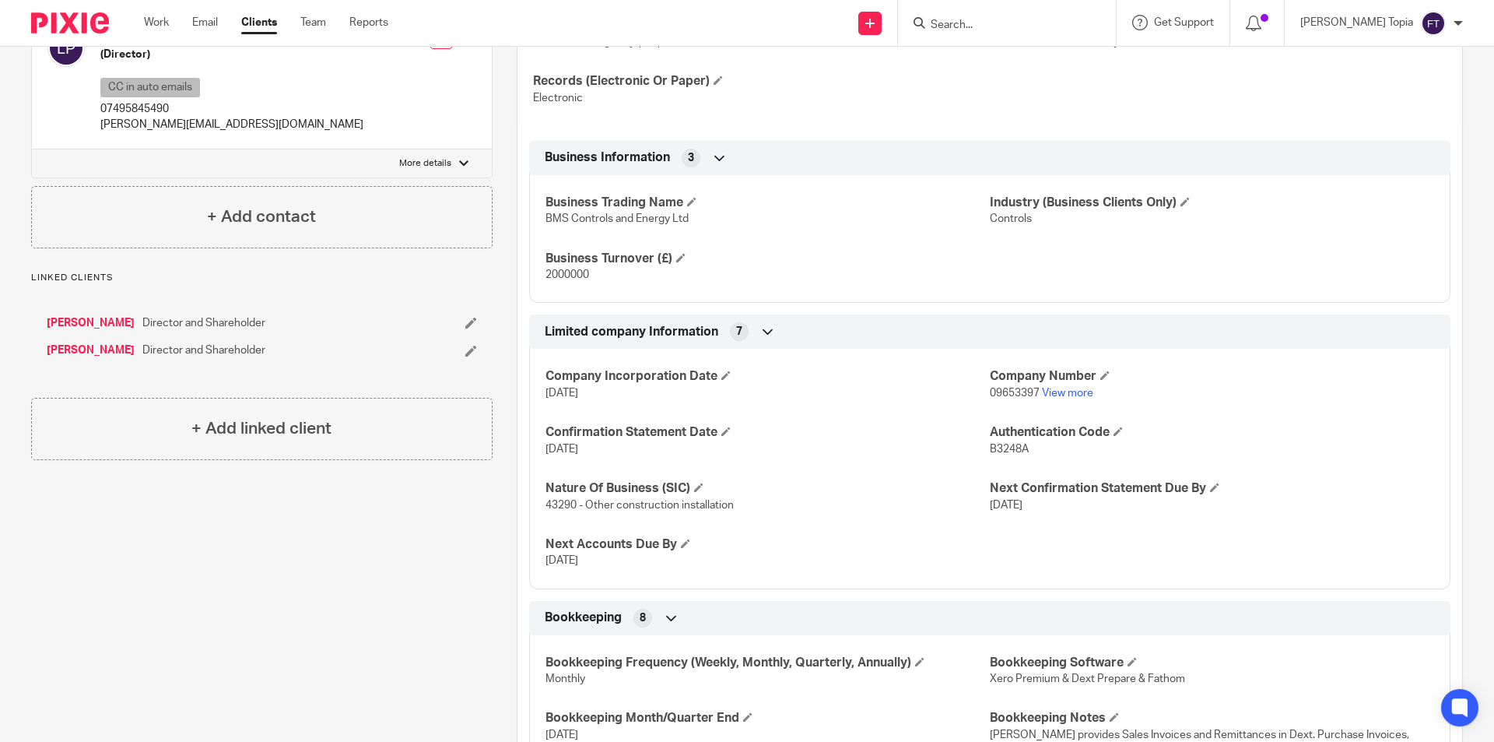
scroll to position [778, 0]
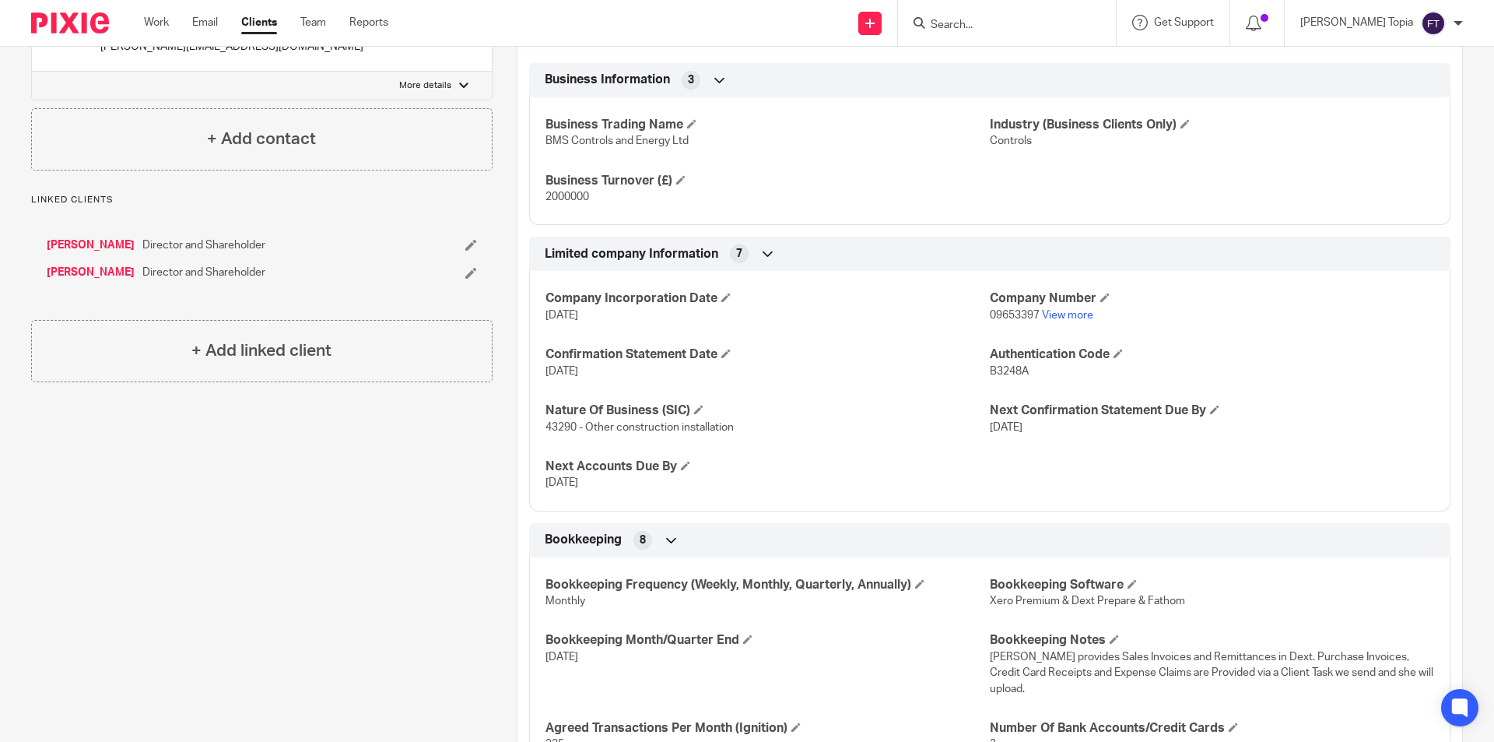
click at [240, 580] on div "Client contacts Caid Hewitt (Shareholder) Edit contact Create client from conta…" at bounding box center [250, 470] width 486 height 2165
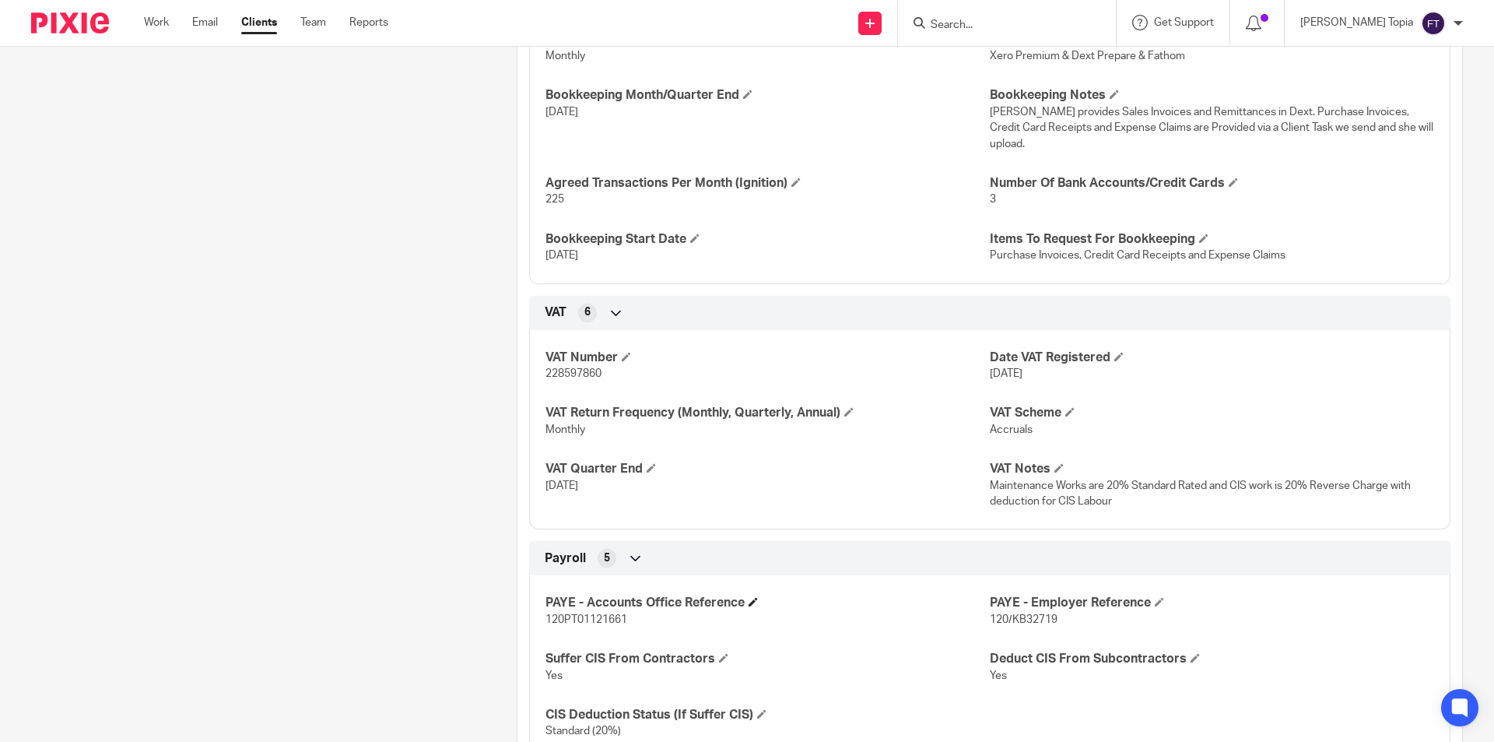
scroll to position [1620, 0]
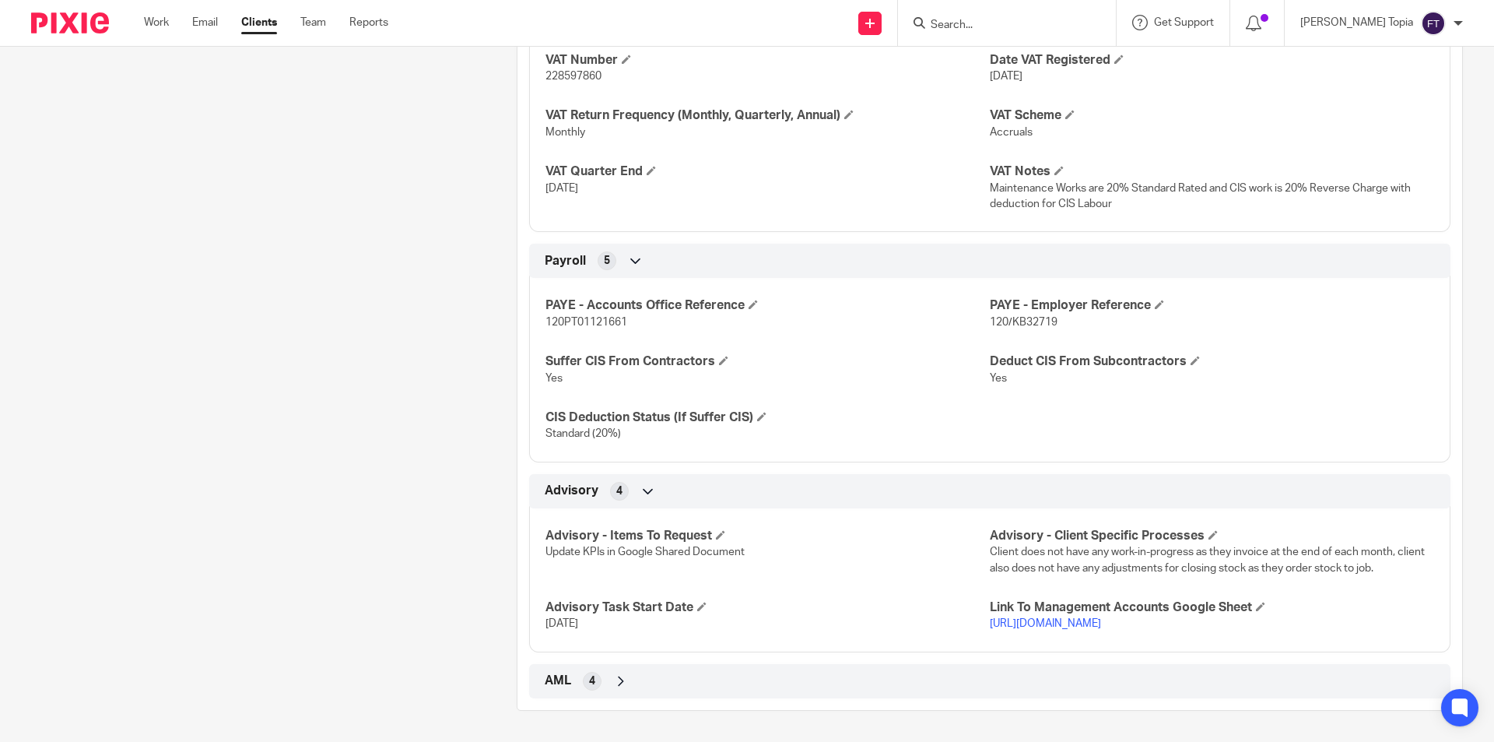
click at [876, 377] on div "PAYE - Accounts Office Reference 120PT01121661 PAYE - Employer Reference 120/KB…" at bounding box center [989, 363] width 921 height 195
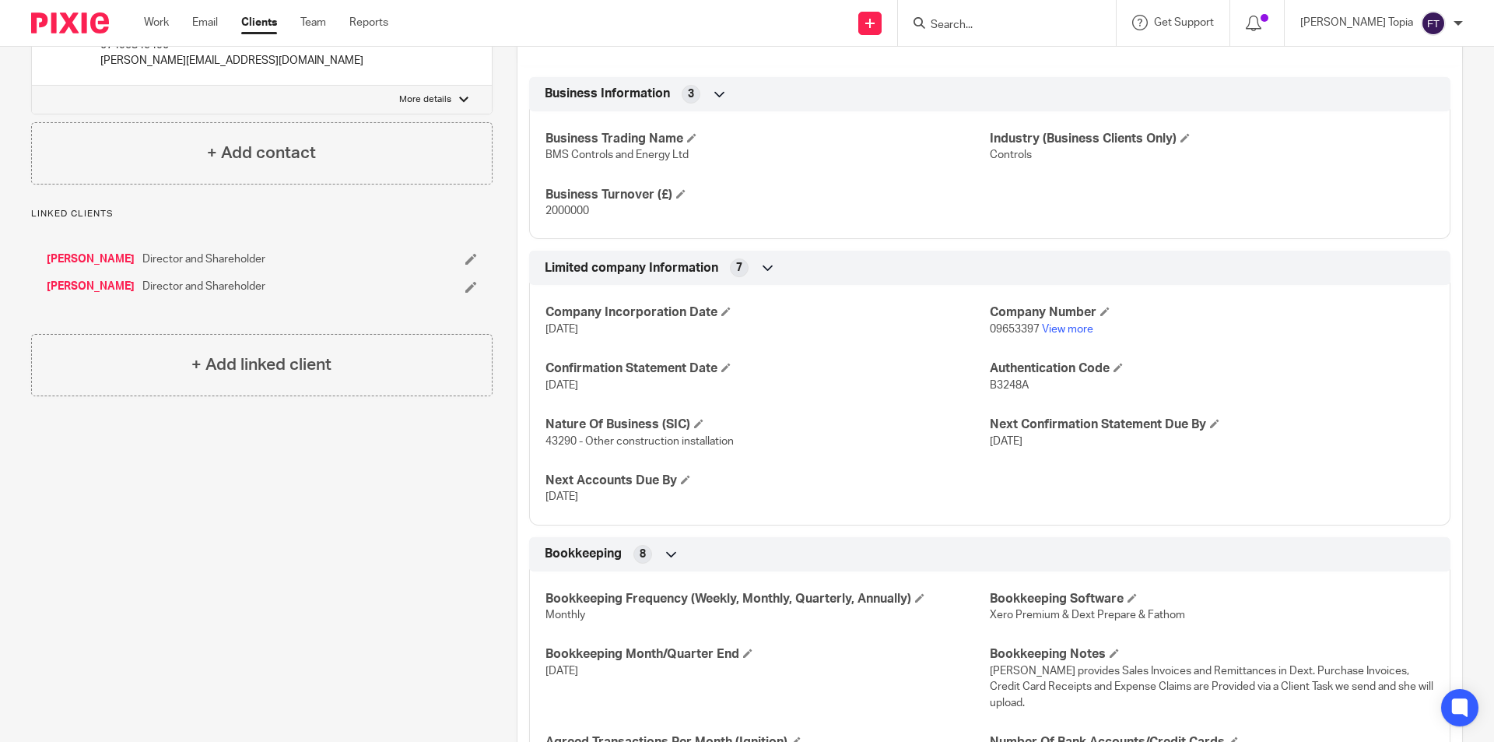
scroll to position [686, 0]
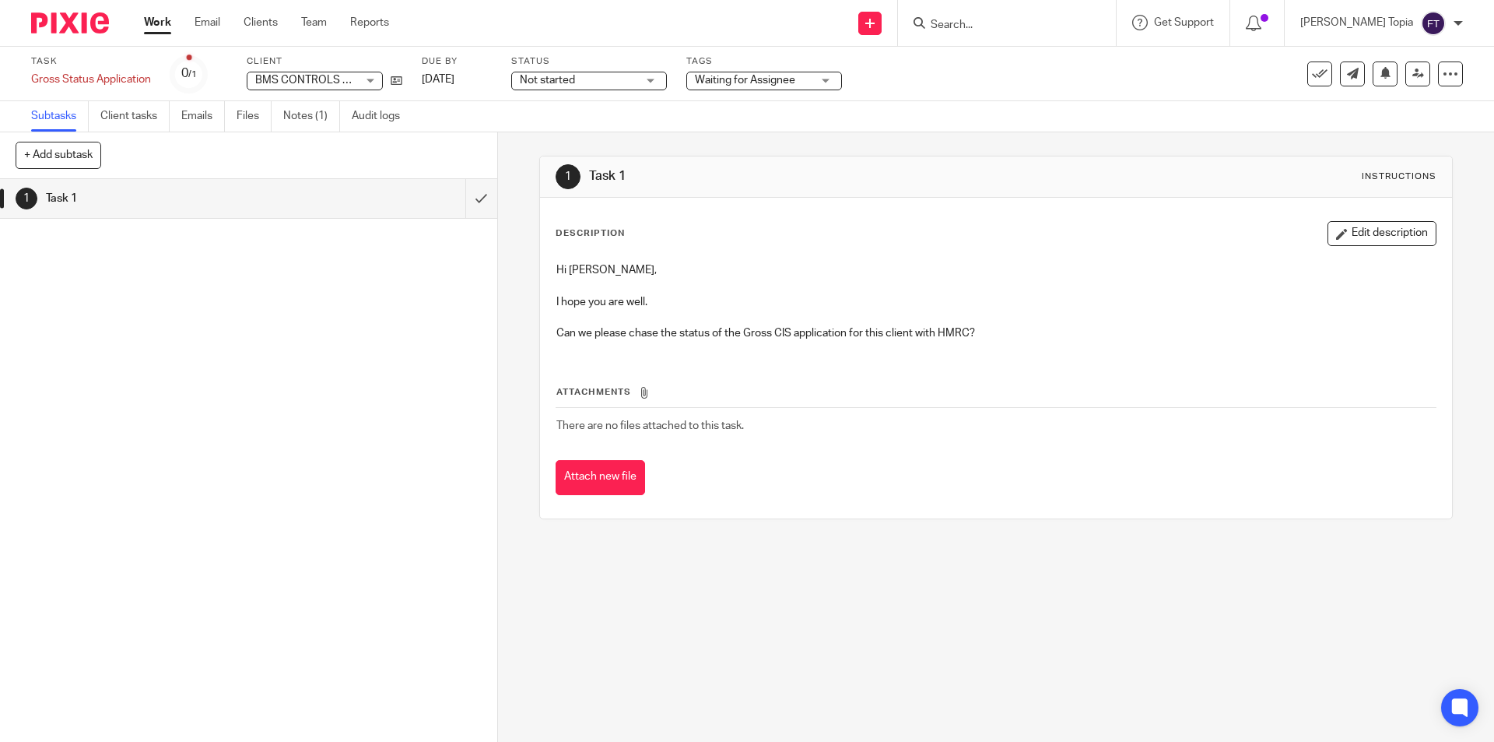
click at [839, 368] on div "Attachments There are no files attached to this task. Attach new file" at bounding box center [996, 424] width 880 height 142
click at [58, 153] on button "+ Add subtask" at bounding box center [59, 155] width 86 height 26
click at [101, 278] on div "1 Task 1" at bounding box center [248, 460] width 497 height 563
click at [97, 202] on h1 "Task 1" at bounding box center [180, 198] width 269 height 23
click at [61, 152] on button "+ Add subtask" at bounding box center [59, 155] width 86 height 26
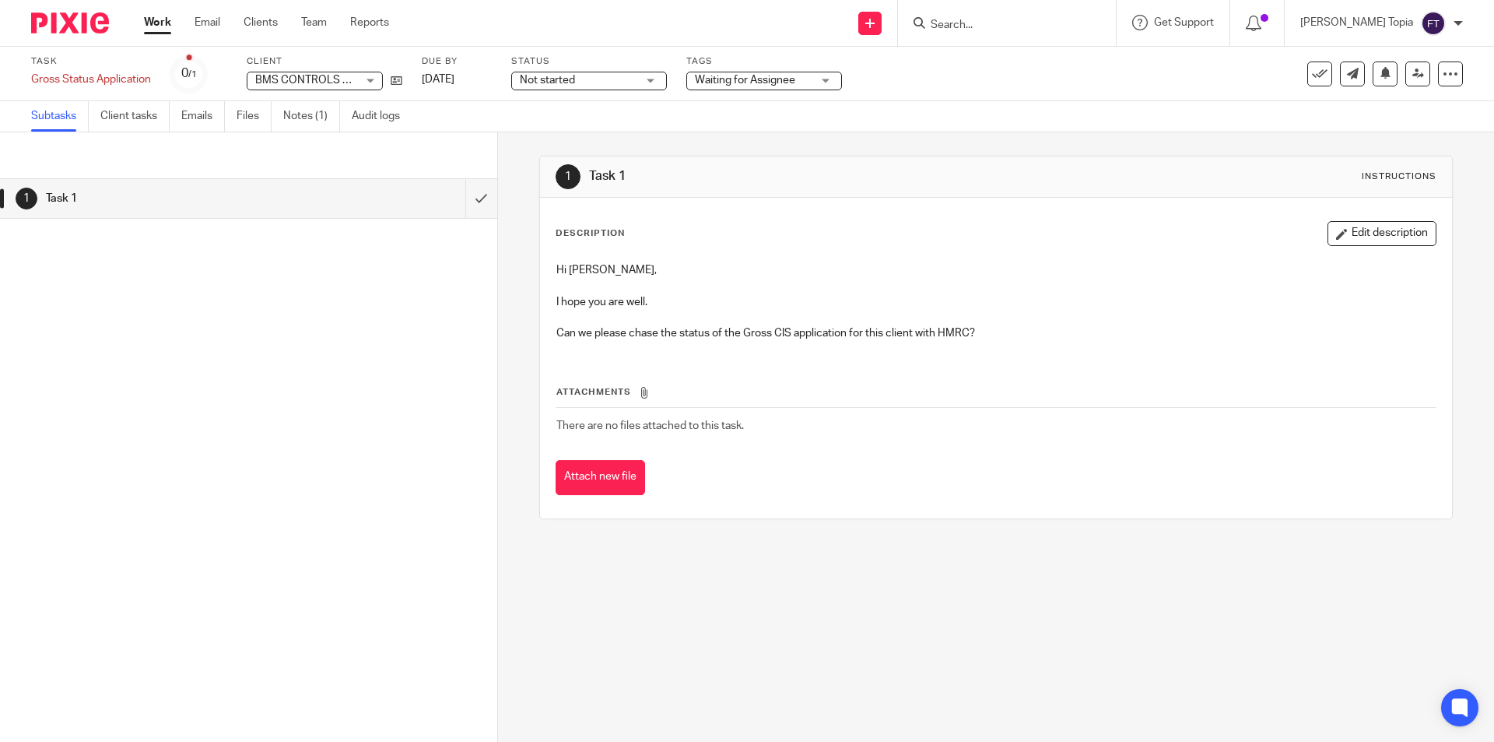
click at [289, 423] on div "1 Task 1" at bounding box center [248, 460] width 497 height 563
click at [467, 208] on input "submit" at bounding box center [248, 198] width 497 height 39
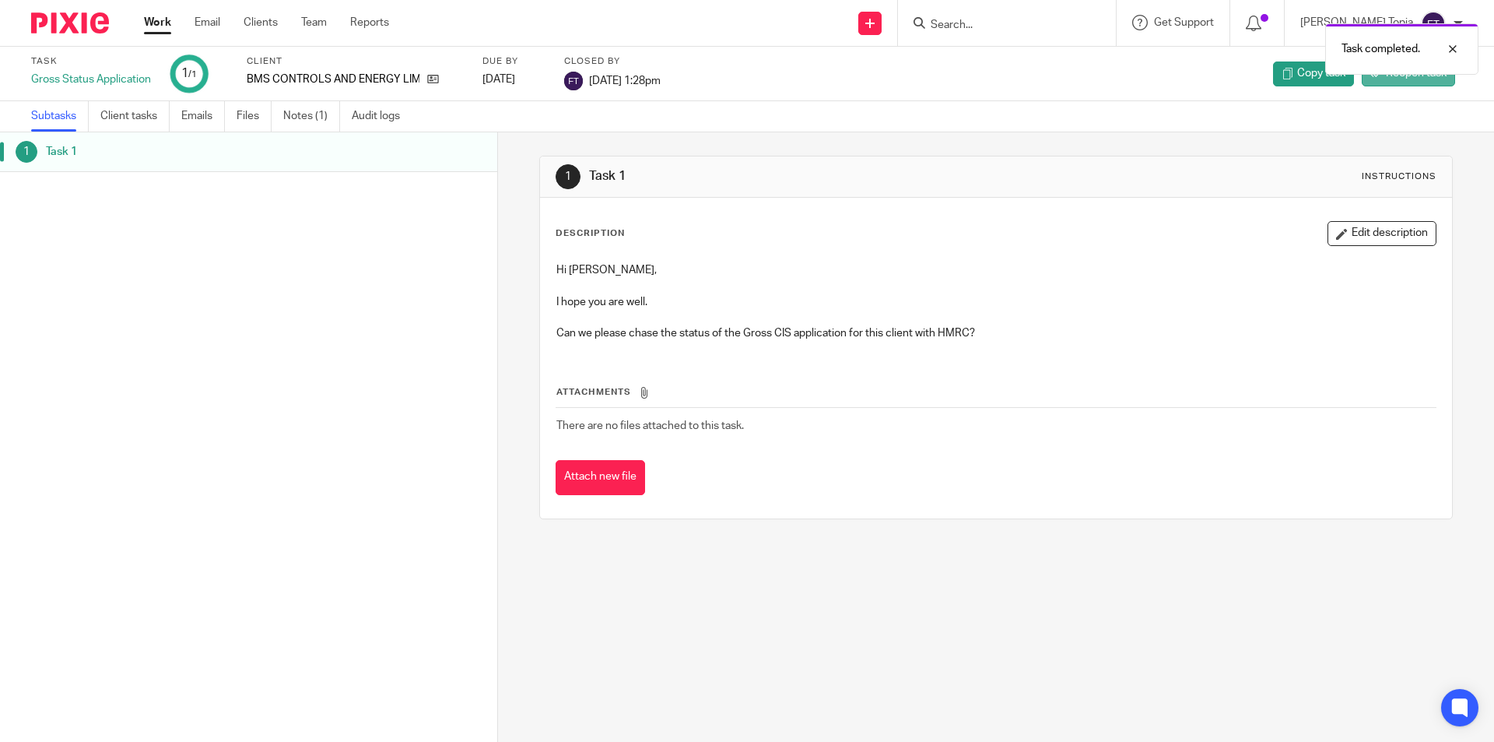
click at [1410, 78] on span "Reopen task" at bounding box center [1416, 73] width 61 height 16
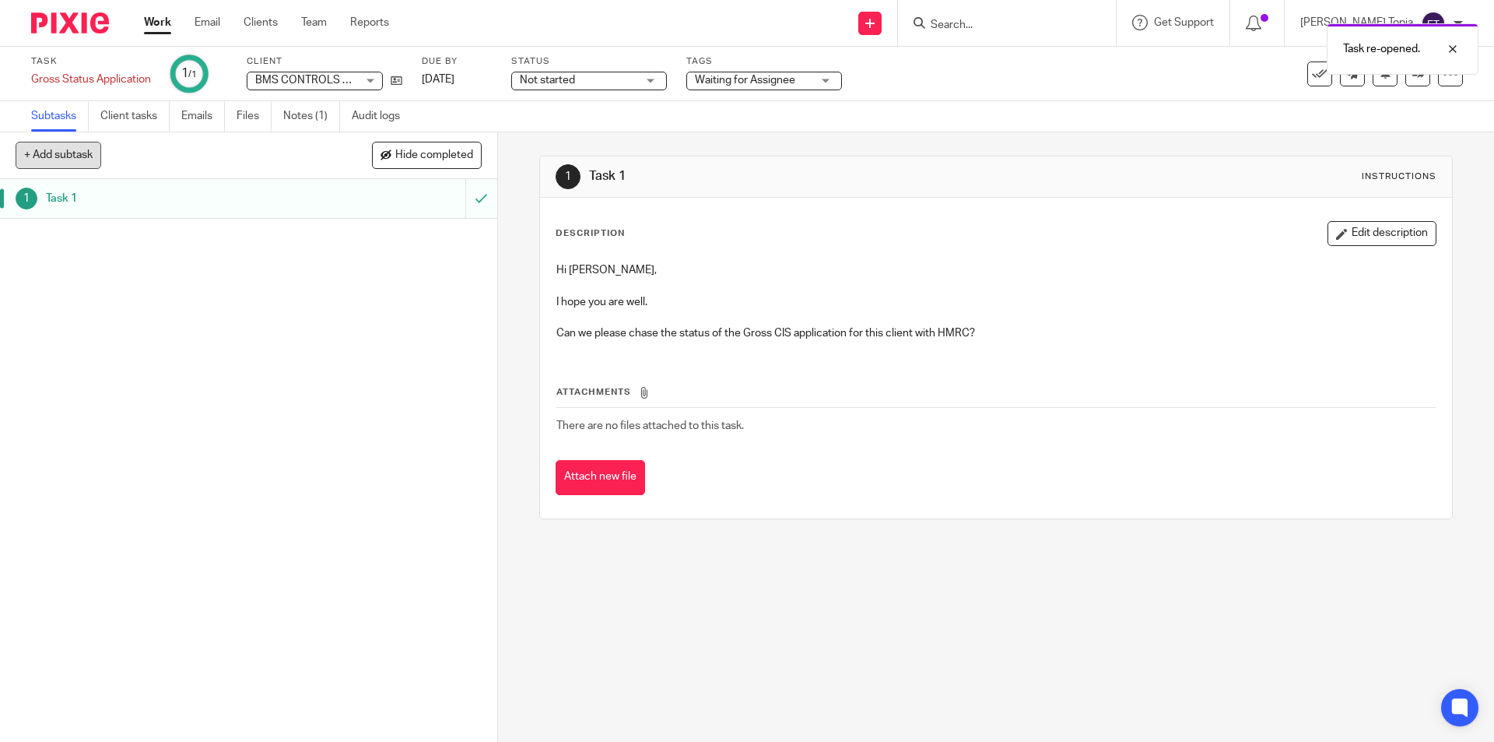
click at [73, 162] on button "+ Add subtask" at bounding box center [59, 155] width 86 height 26
drag, startPoint x: 95, startPoint y: 161, endPoint x: 128, endPoint y: 156, distance: 33.8
click at [96, 161] on input "text" at bounding box center [193, 155] width 354 height 26
type input "Update"
click at [437, 156] on p "+ Add" at bounding box center [459, 155] width 45 height 26
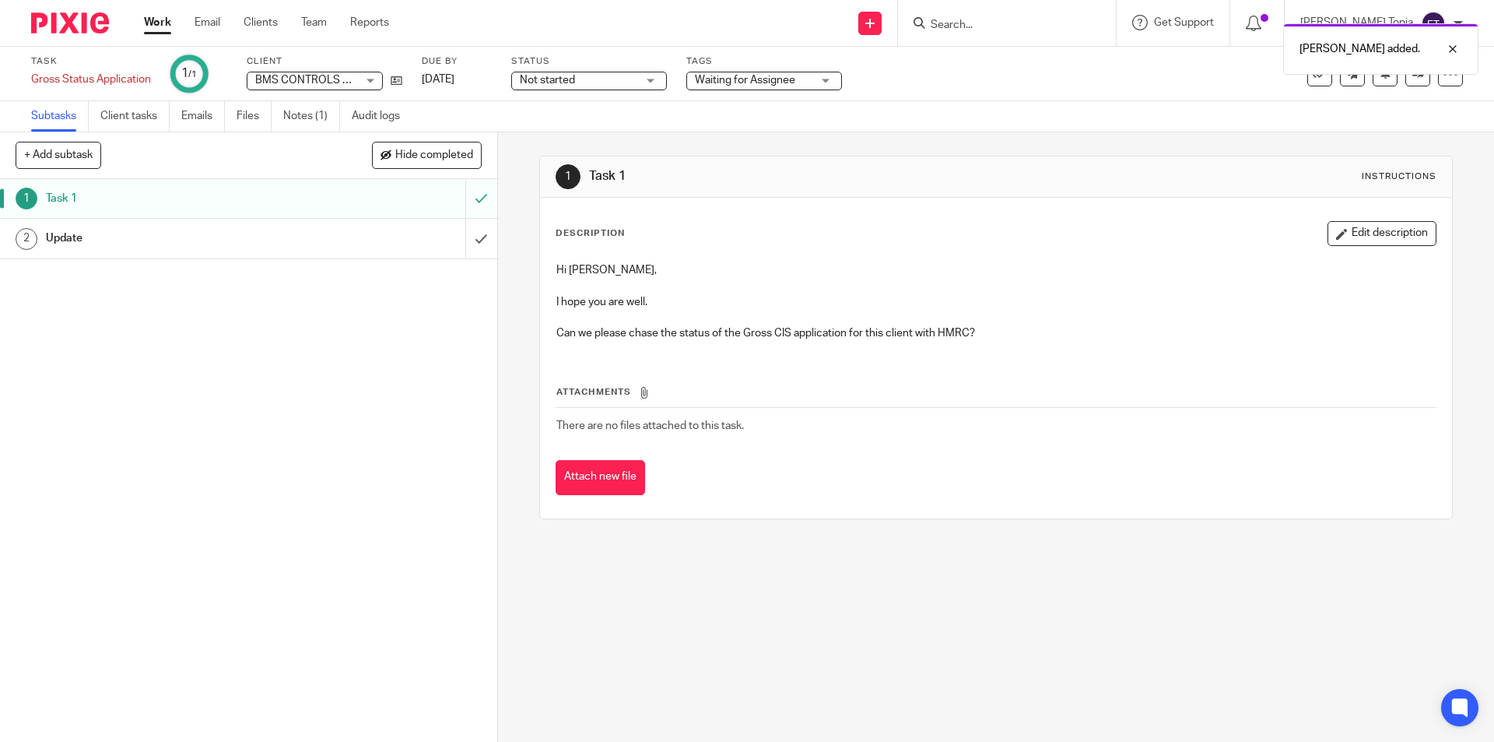
click at [104, 243] on h1 "Update" at bounding box center [180, 237] width 269 height 23
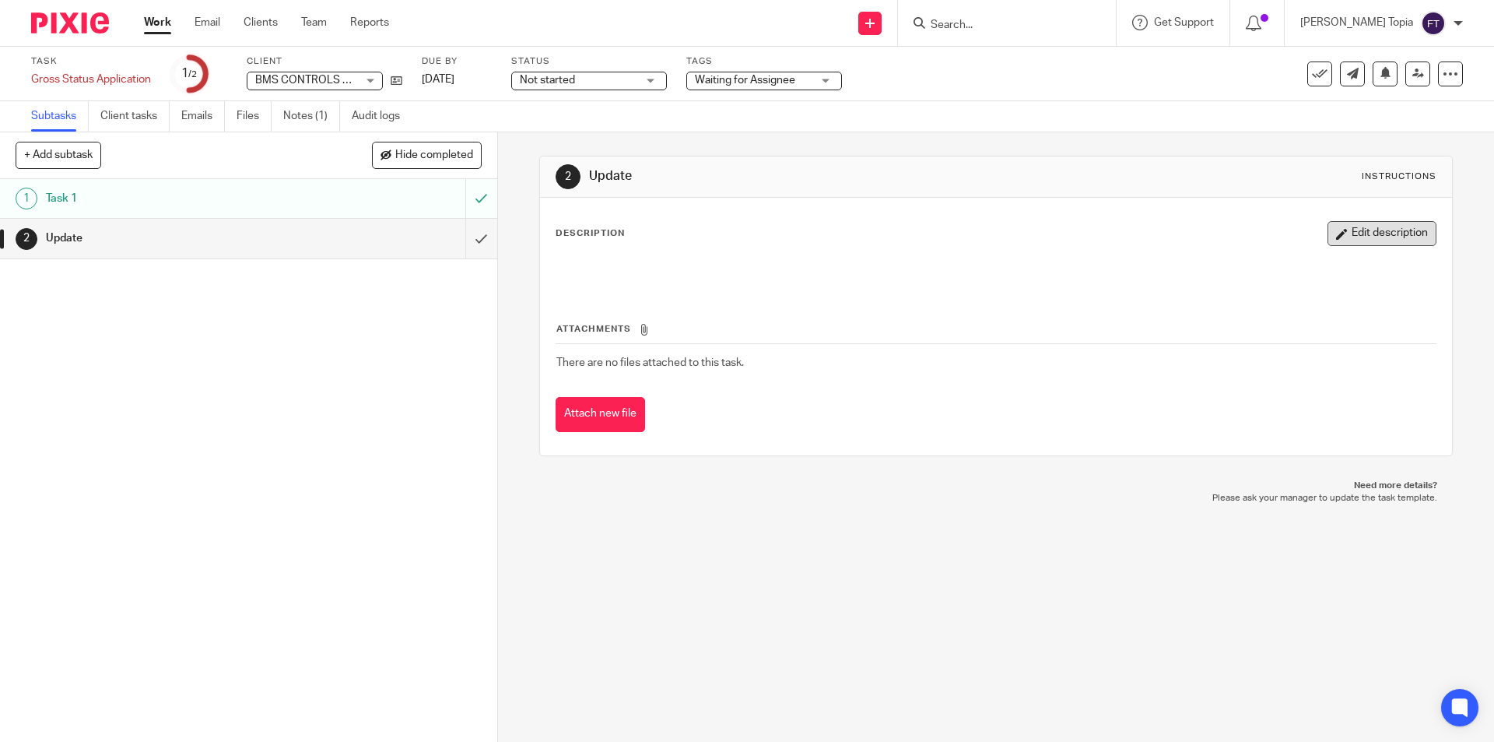
drag, startPoint x: 1378, startPoint y: 226, endPoint x: 1172, endPoint y: 226, distance: 206.2
click at [1377, 226] on button "Edit description" at bounding box center [1382, 233] width 109 height 25
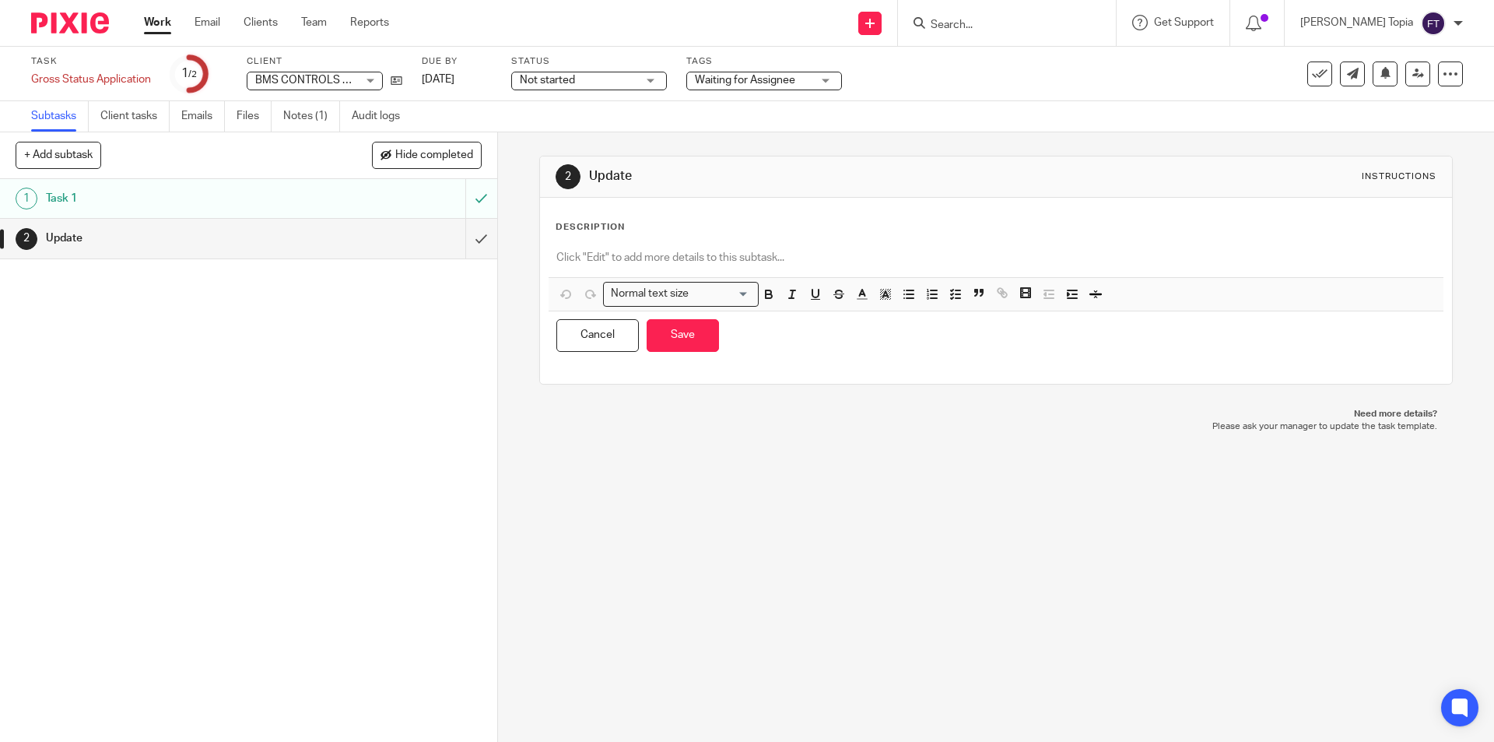
click at [590, 254] on p at bounding box center [995, 258] width 879 height 16
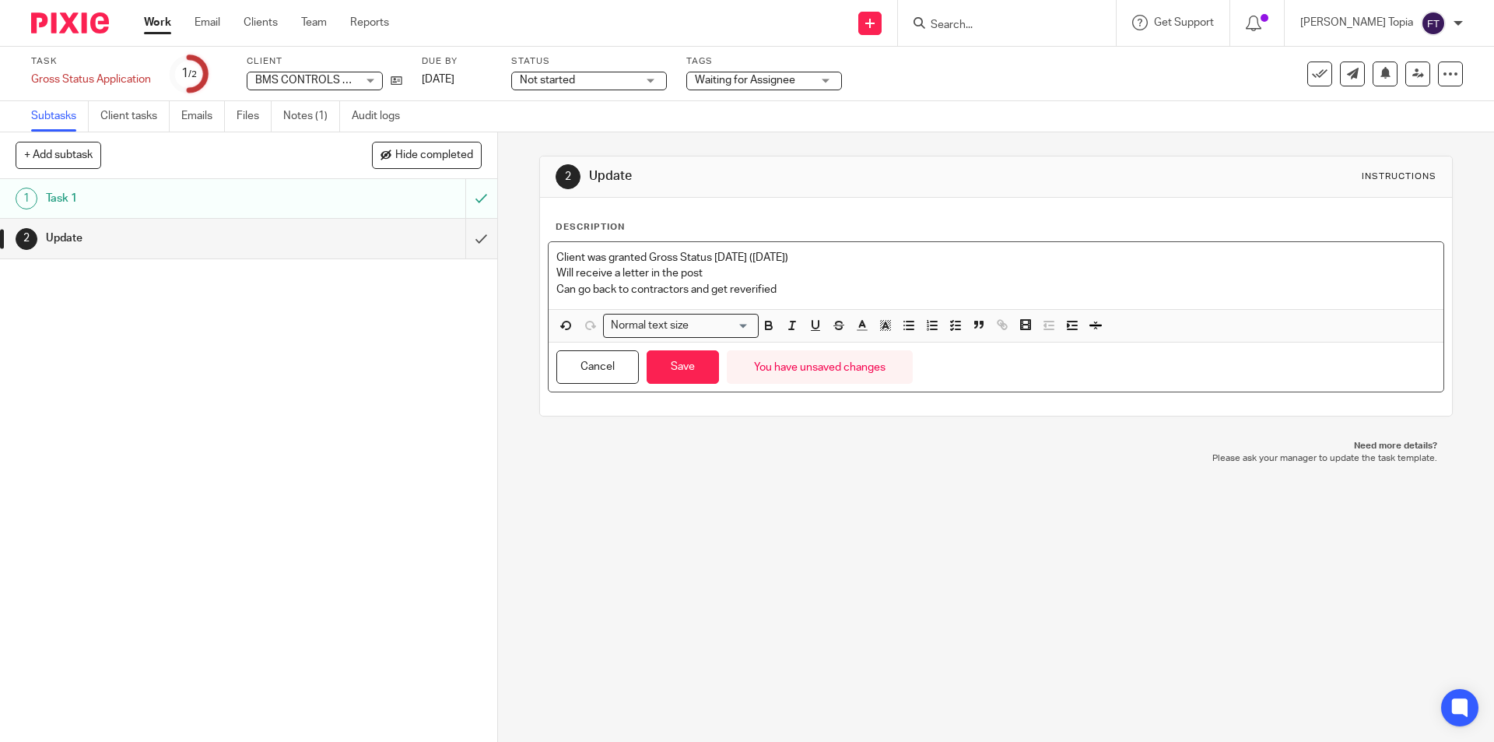
drag, startPoint x: 733, startPoint y: 291, endPoint x: 840, endPoint y: 275, distance: 107.9
click at [840, 275] on p "Will receive a letter in the post" at bounding box center [995, 273] width 879 height 16
click at [737, 290] on p "Can go back to contractors and get reverified" at bounding box center [995, 290] width 879 height 16
click at [806, 287] on p "Can go back to contractors and get re-verified" at bounding box center [995, 290] width 879 height 16
click at [665, 369] on button "Save" at bounding box center [683, 366] width 72 height 33
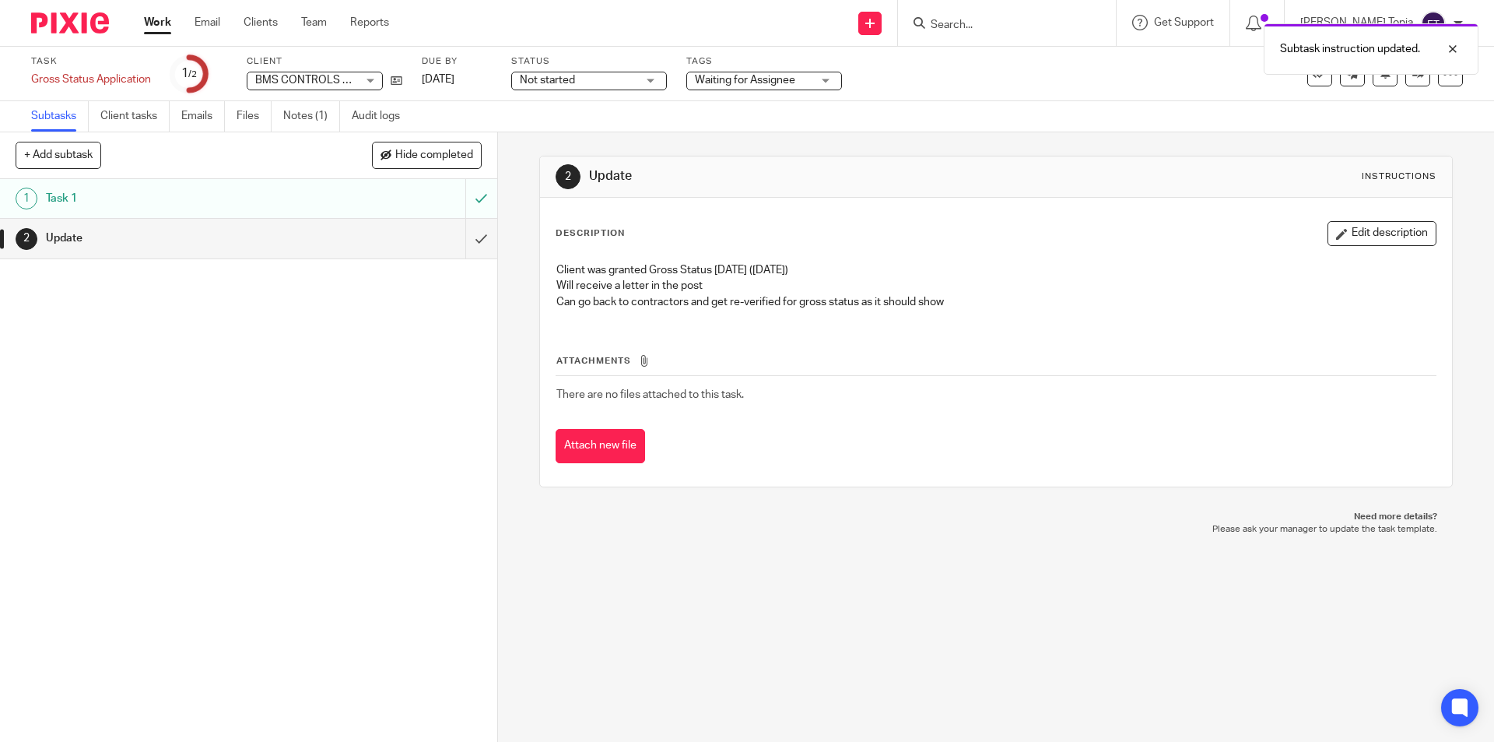
click at [802, 531] on p "Please ask your manager to update the task template." at bounding box center [996, 529] width 882 height 12
click at [822, 85] on div "Waiting for Assignee" at bounding box center [764, 81] width 156 height 19
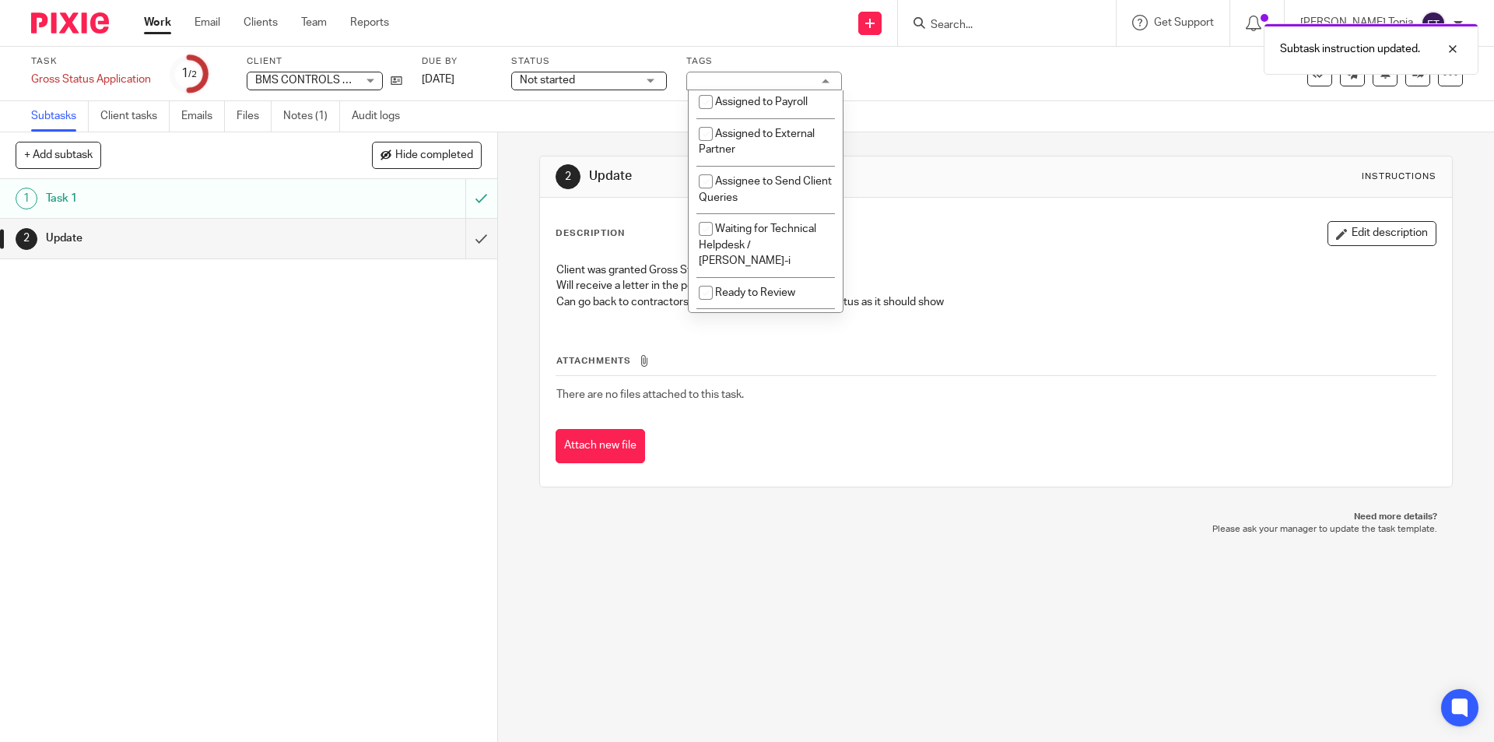
scroll to position [342, 0]
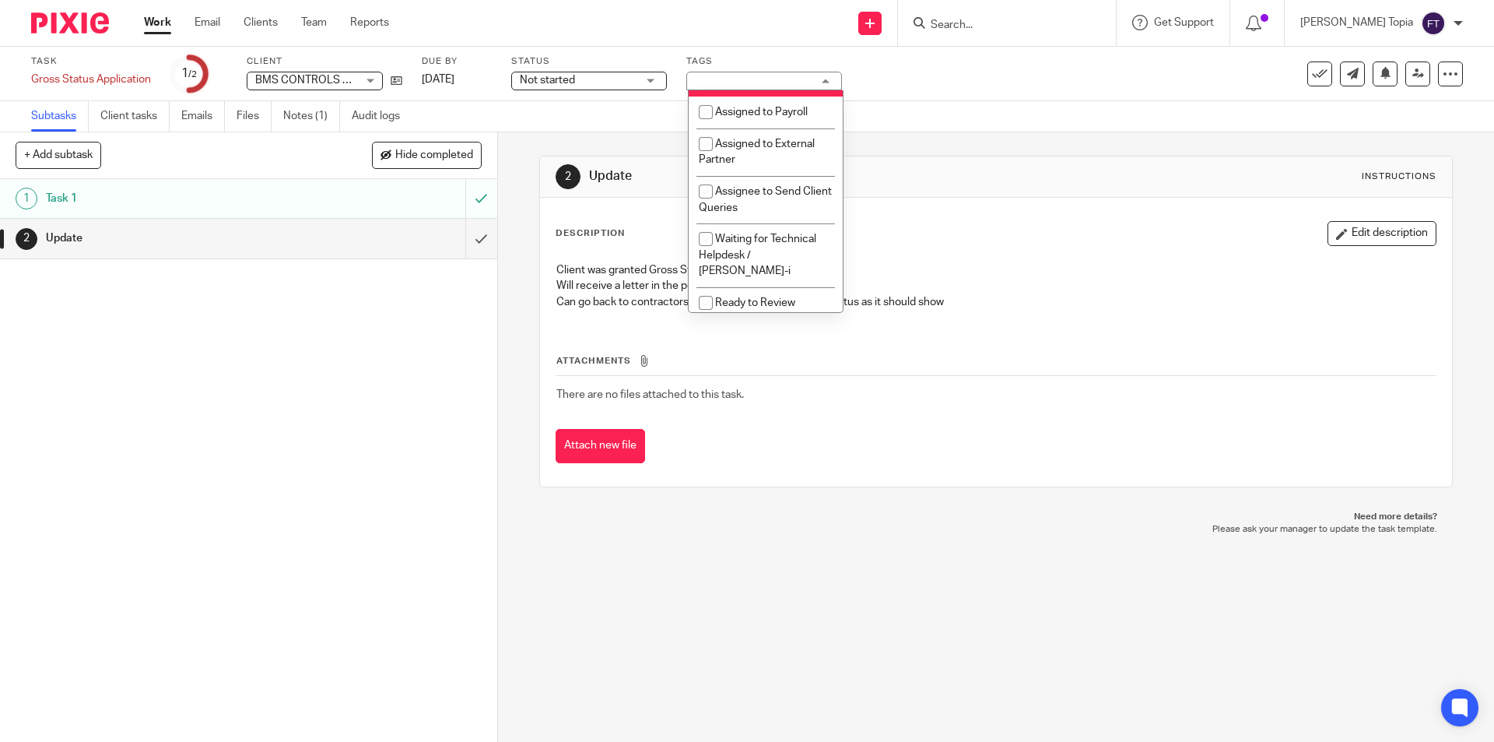
click at [707, 96] on input "checkbox" at bounding box center [706, 81] width 30 height 30
checkbox input "false"
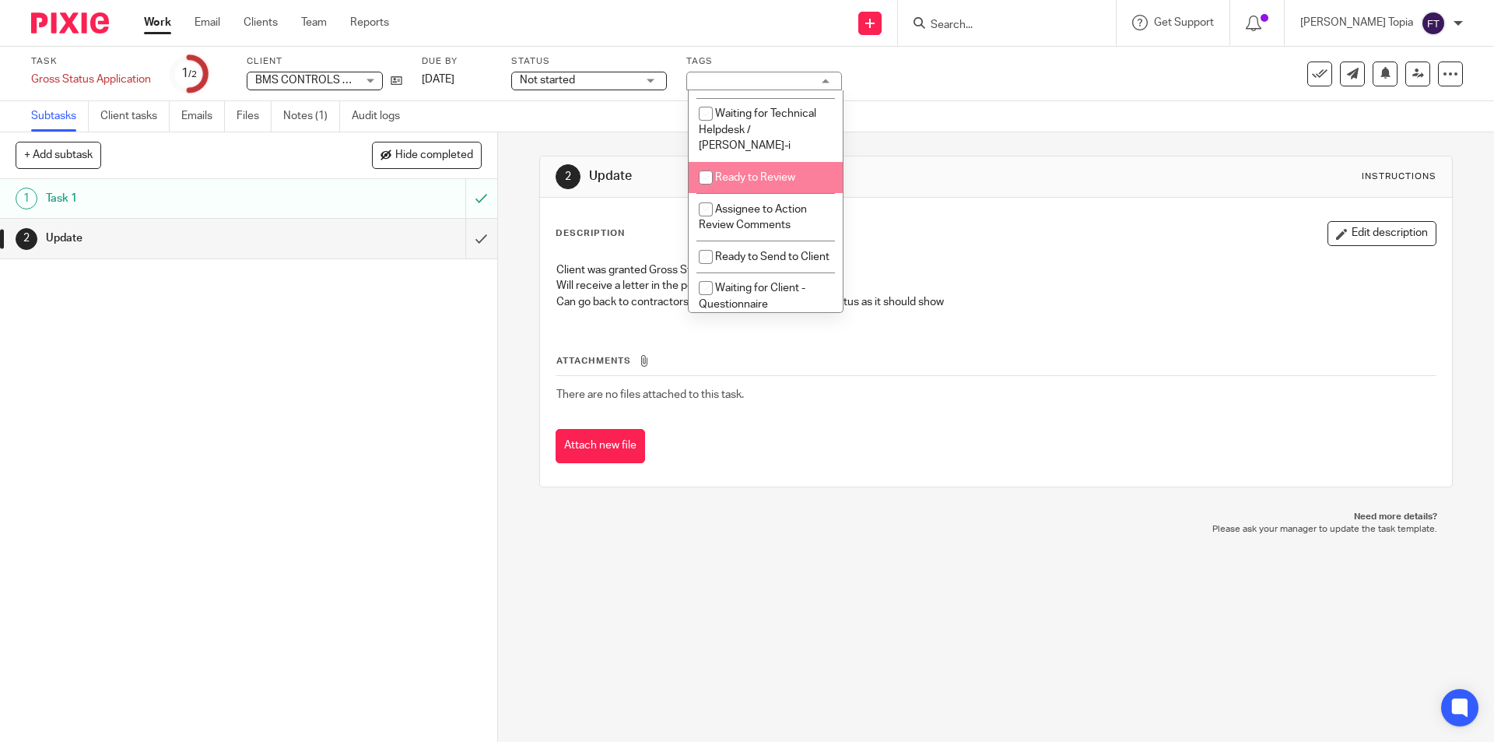
click at [701, 178] on input "checkbox" at bounding box center [706, 178] width 30 height 30
checkbox input "true"
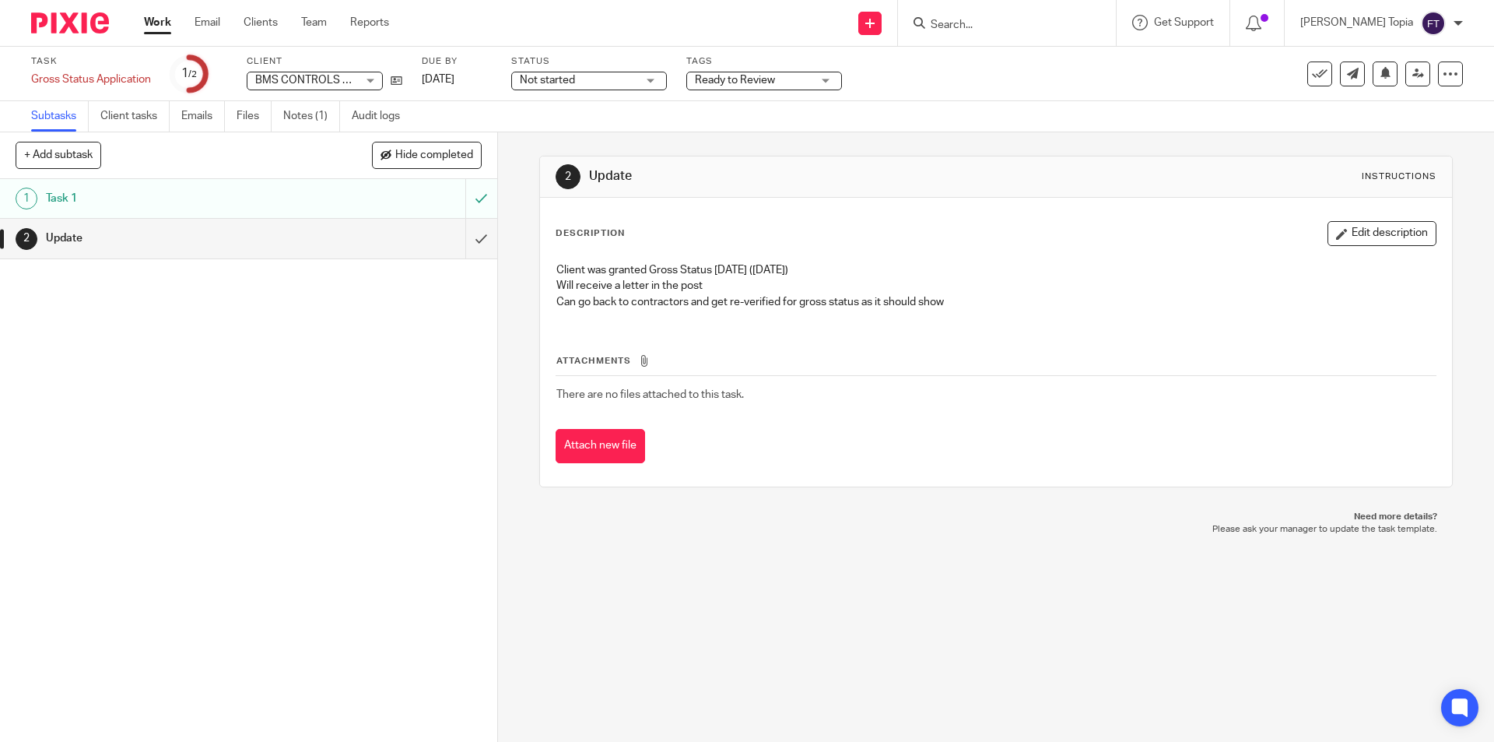
click at [764, 509] on div "2 Update Instructions Description Edit description Client was granted Gross Sta…" at bounding box center [995, 321] width 913 height 378
click at [1412, 75] on icon at bounding box center [1418, 74] width 12 height 12
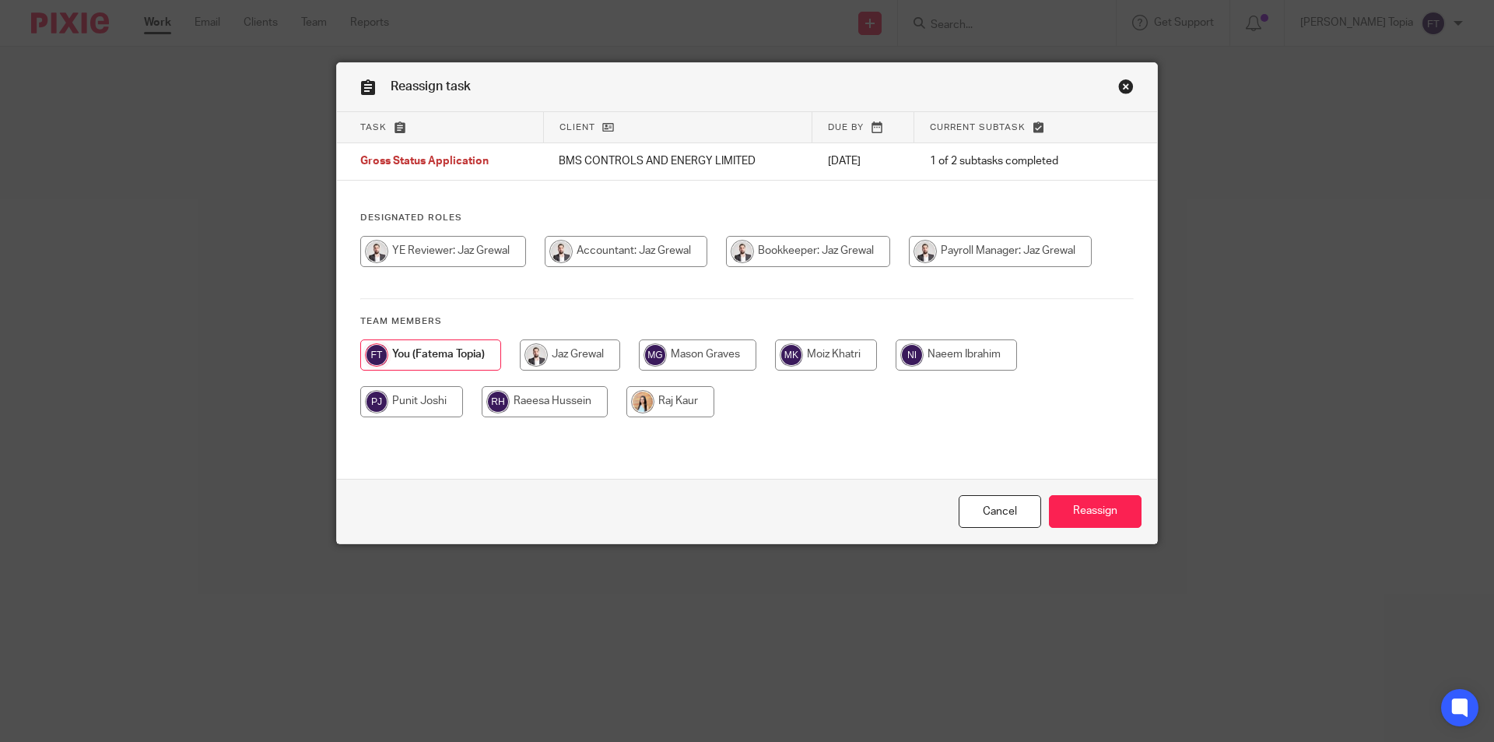
click at [682, 250] on input "radio" at bounding box center [626, 251] width 163 height 31
radio input "true"
click at [1065, 500] on input "Reassign" at bounding box center [1095, 511] width 93 height 33
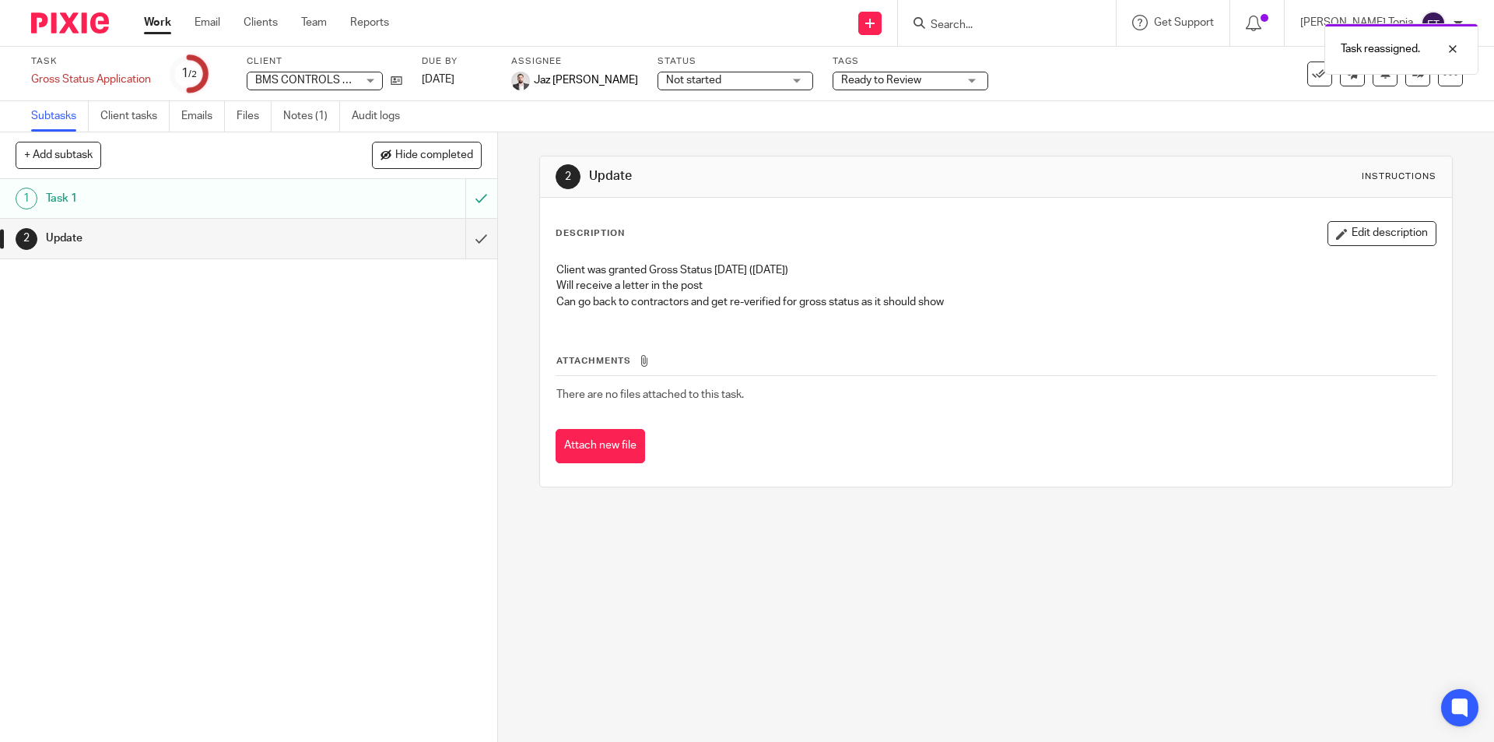
click at [159, 23] on link "Work" at bounding box center [157, 23] width 27 height 16
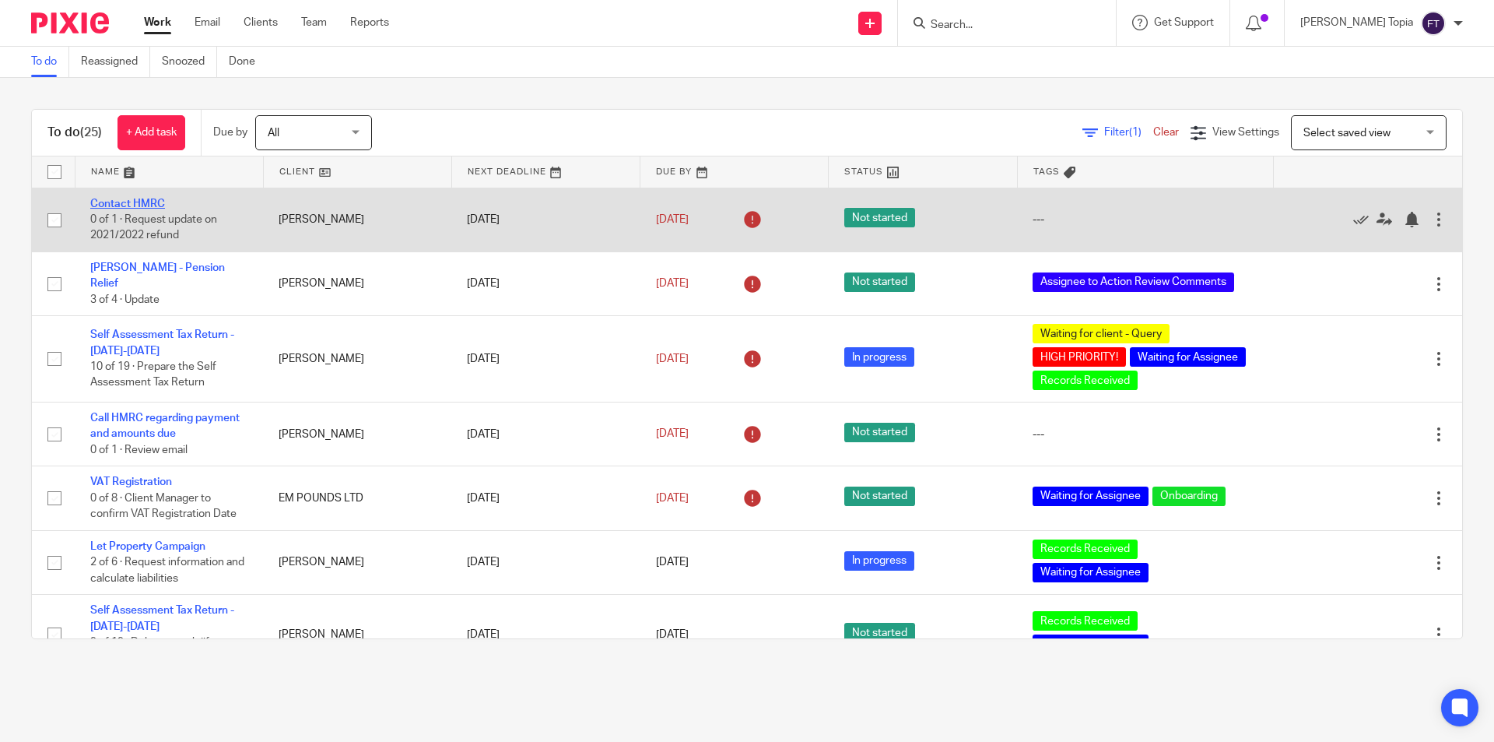
click at [130, 201] on link "Contact HMRC" at bounding box center [127, 203] width 75 height 11
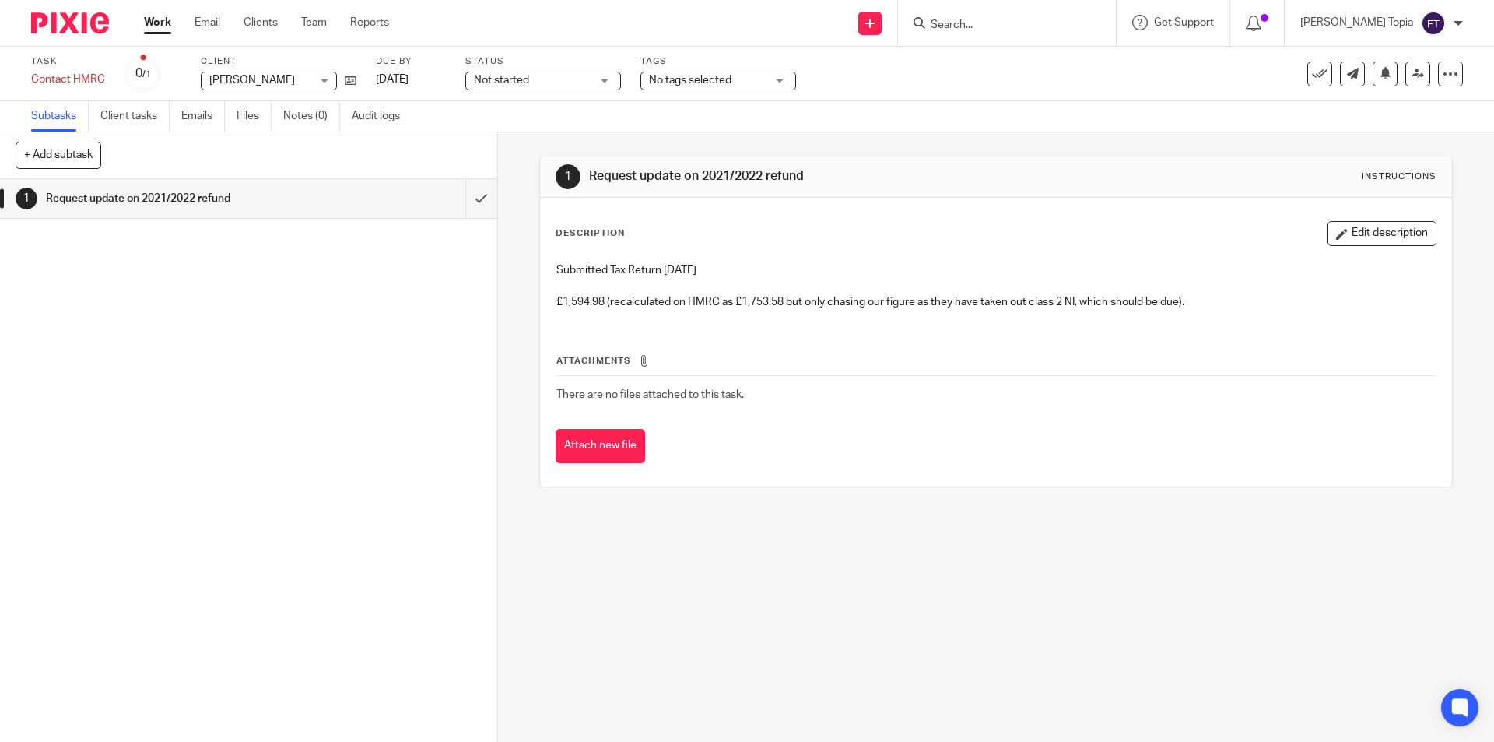
click at [987, 592] on div "1 Request update on 2021/2022 refund Instructions Description Edit description …" at bounding box center [996, 436] width 996 height 609
click at [327, 277] on div "1 Request update on 2021/2022 refund" at bounding box center [248, 460] width 497 height 563
click at [156, 22] on link "Work" at bounding box center [157, 23] width 27 height 16
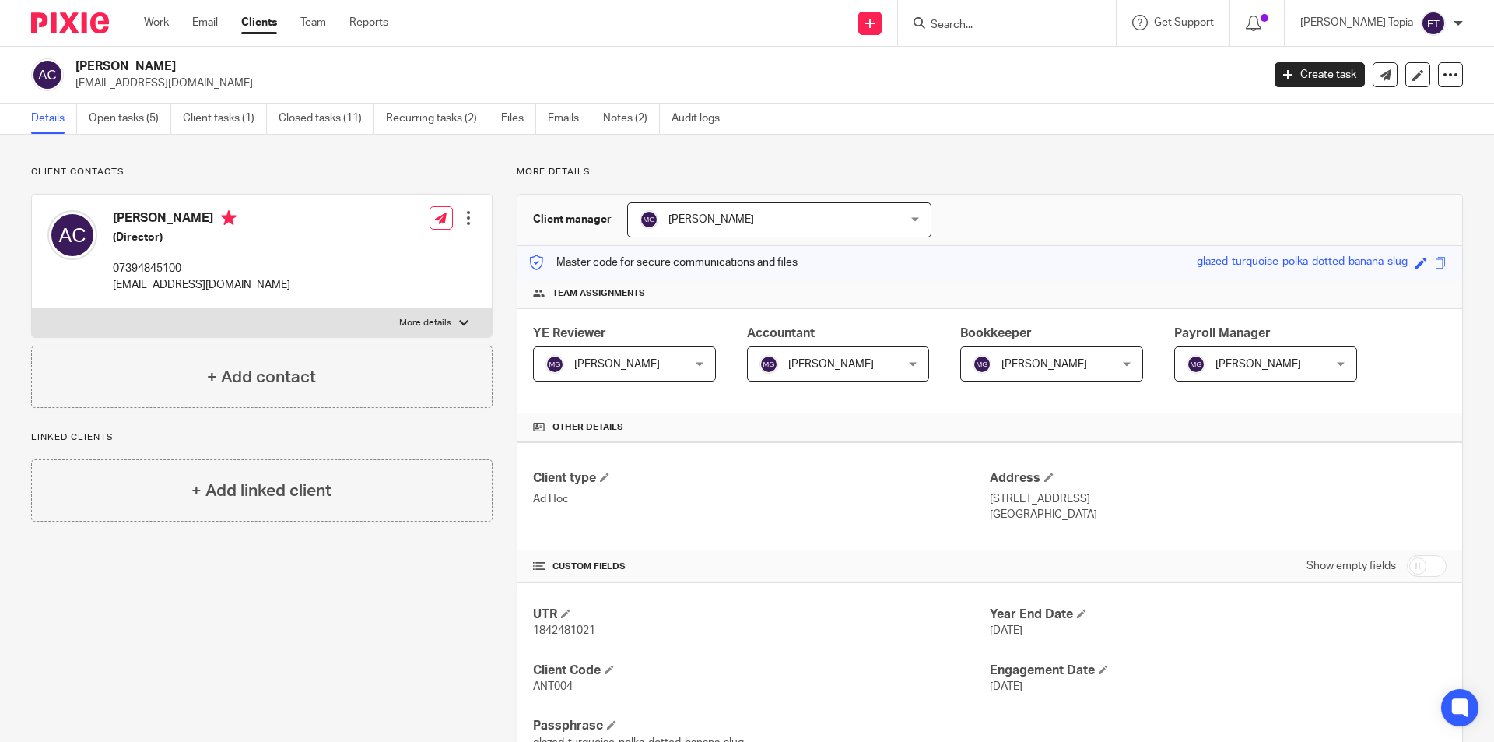
click at [477, 623] on div "Client contacts [PERSON_NAME] (Director) 07394845100 [EMAIL_ADDRESS][DOMAIN_NAM…" at bounding box center [250, 640] width 486 height 949
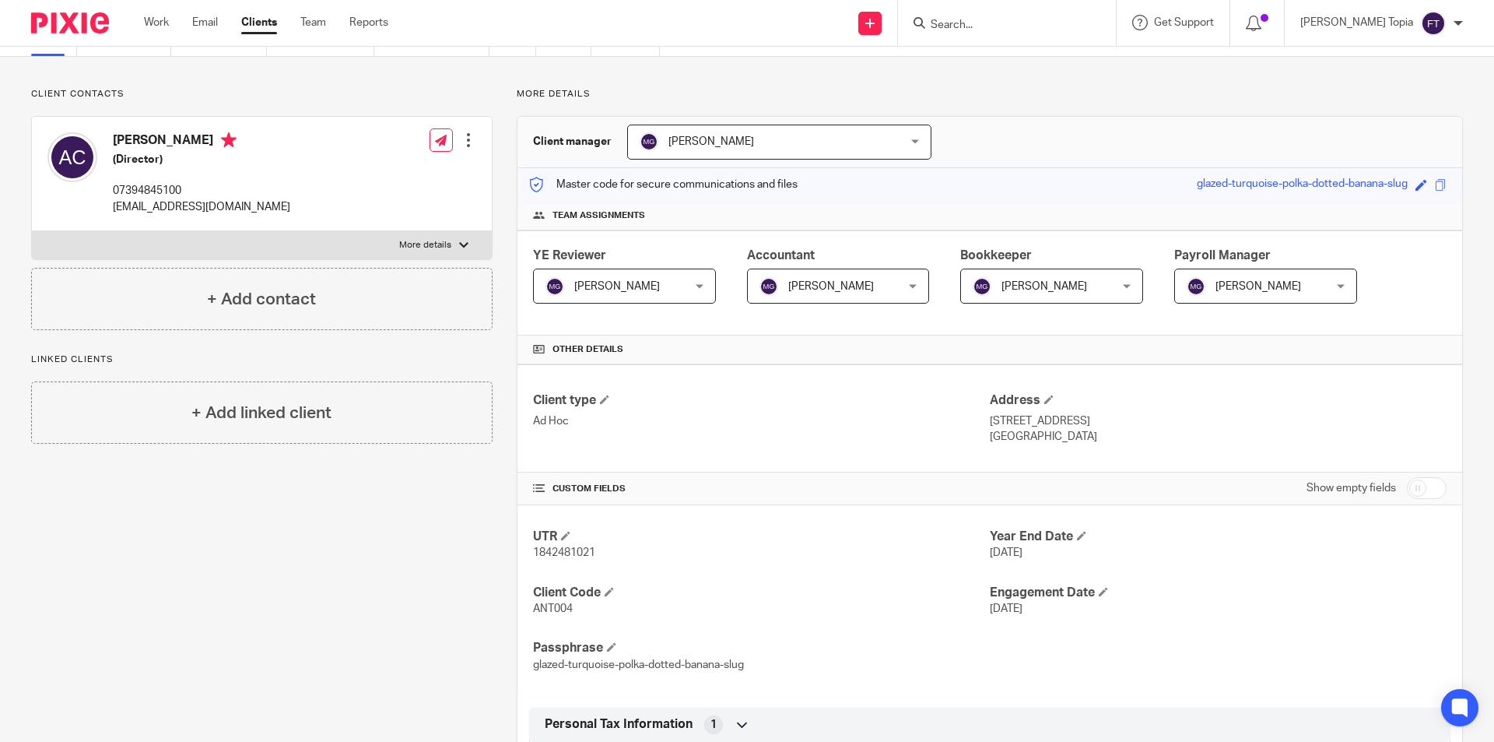
click at [371, 553] on div "Client contacts [PERSON_NAME] (Director) 07394845100 [EMAIL_ADDRESS][DOMAIN_NAM…" at bounding box center [250, 562] width 486 height 949
click at [889, 447] on div "Client type Ad Hoc Address [STREET_ADDRESS] [GEOGRAPHIC_DATA]" at bounding box center [989, 418] width 945 height 108
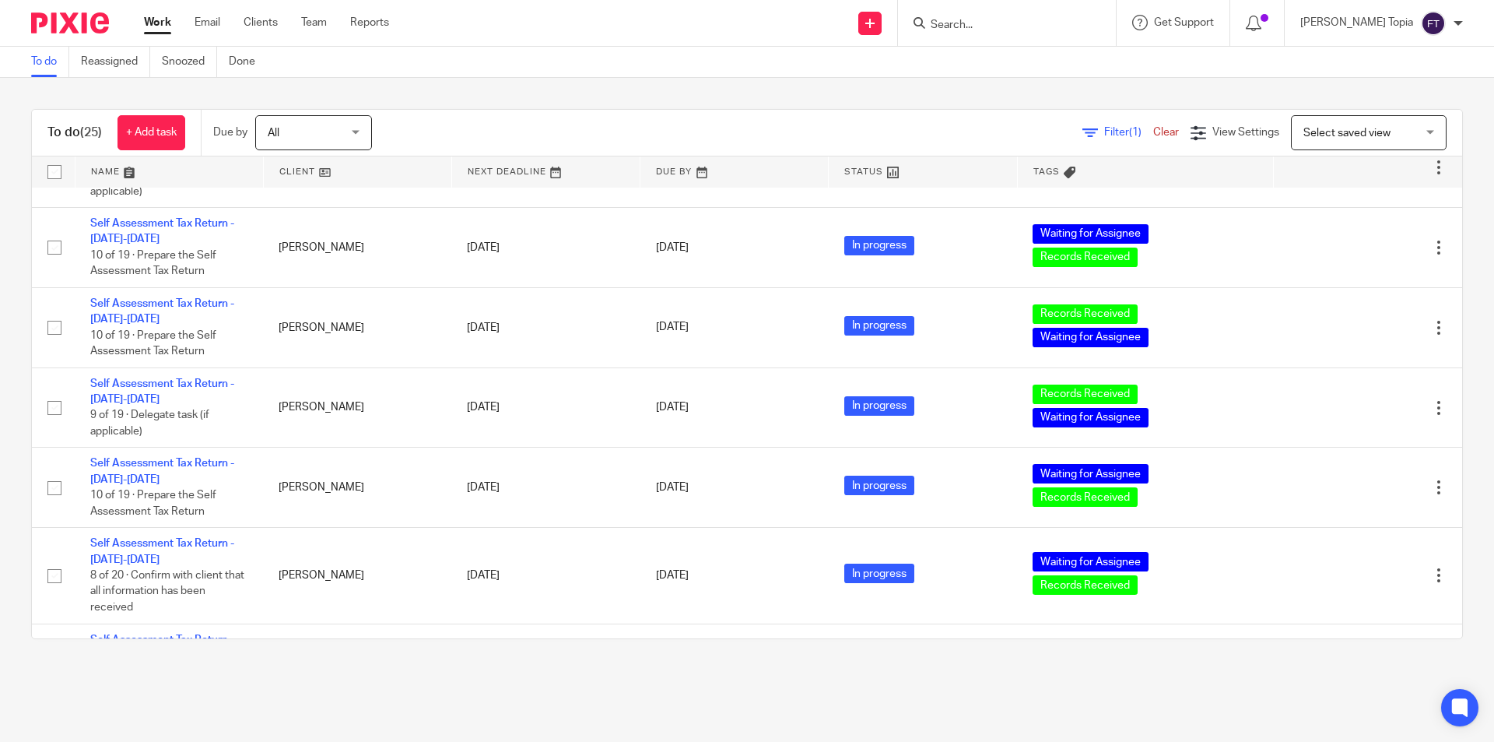
scroll to position [934, 0]
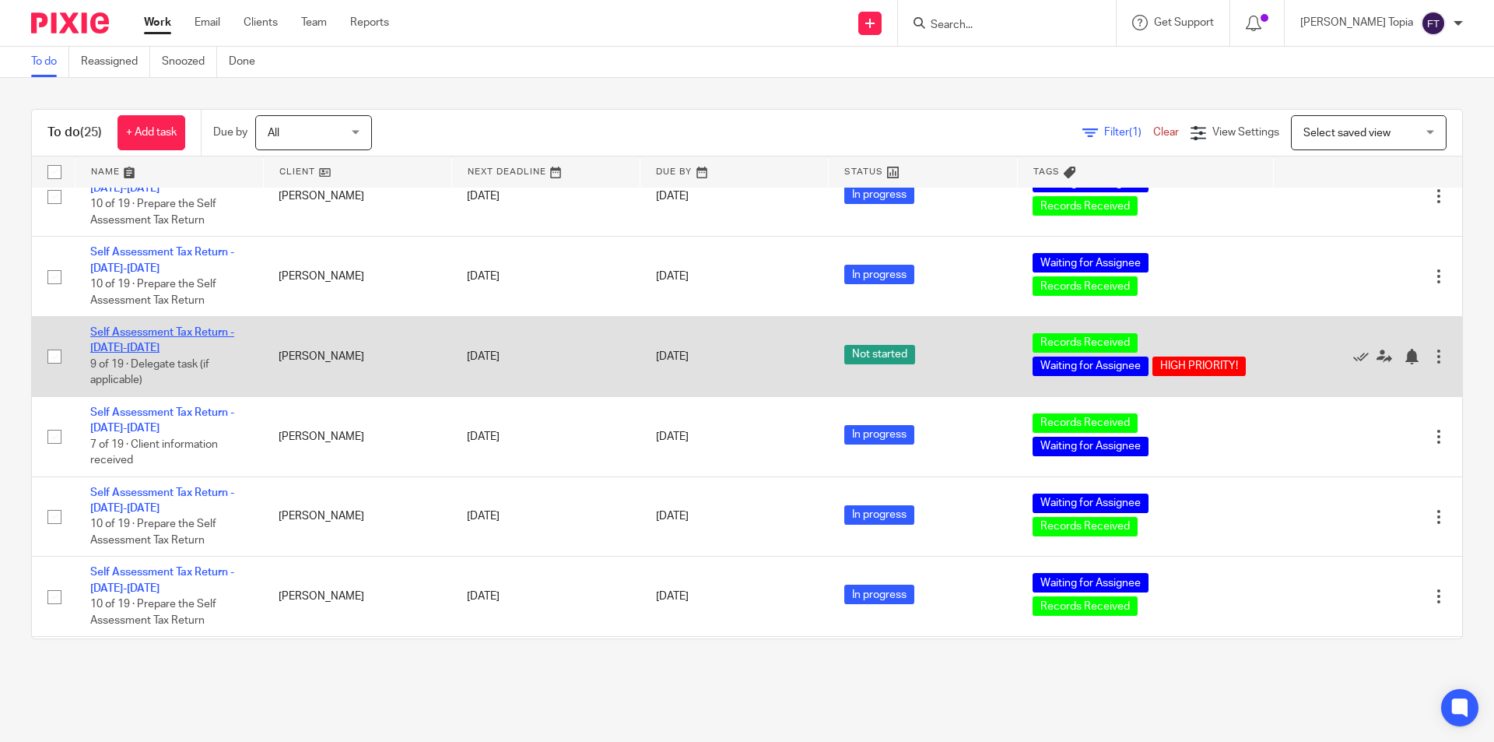
click at [156, 327] on link "Self Assessment Tax Return - [DATE]-[DATE]" at bounding box center [162, 340] width 144 height 26
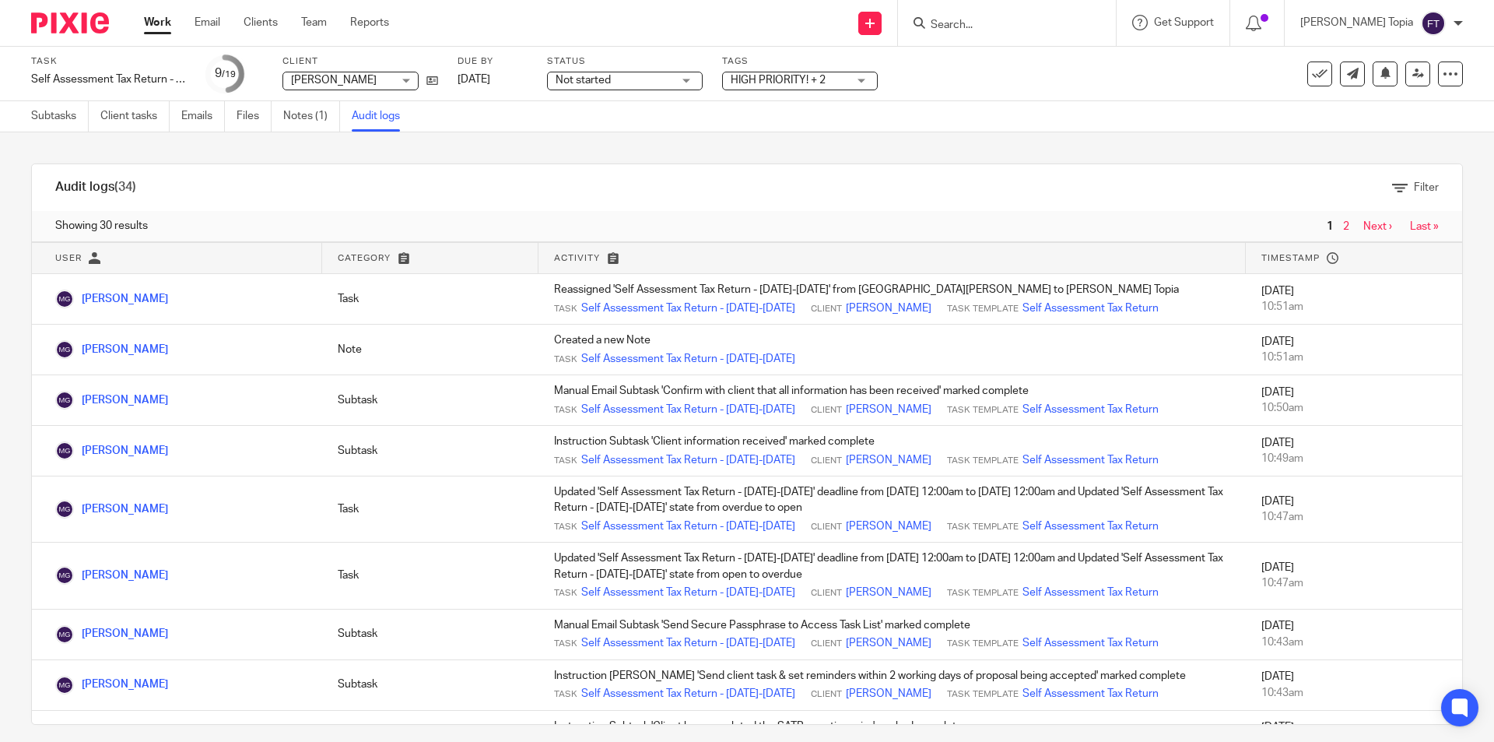
click at [300, 117] on link "Notes (1)" at bounding box center [311, 116] width 57 height 30
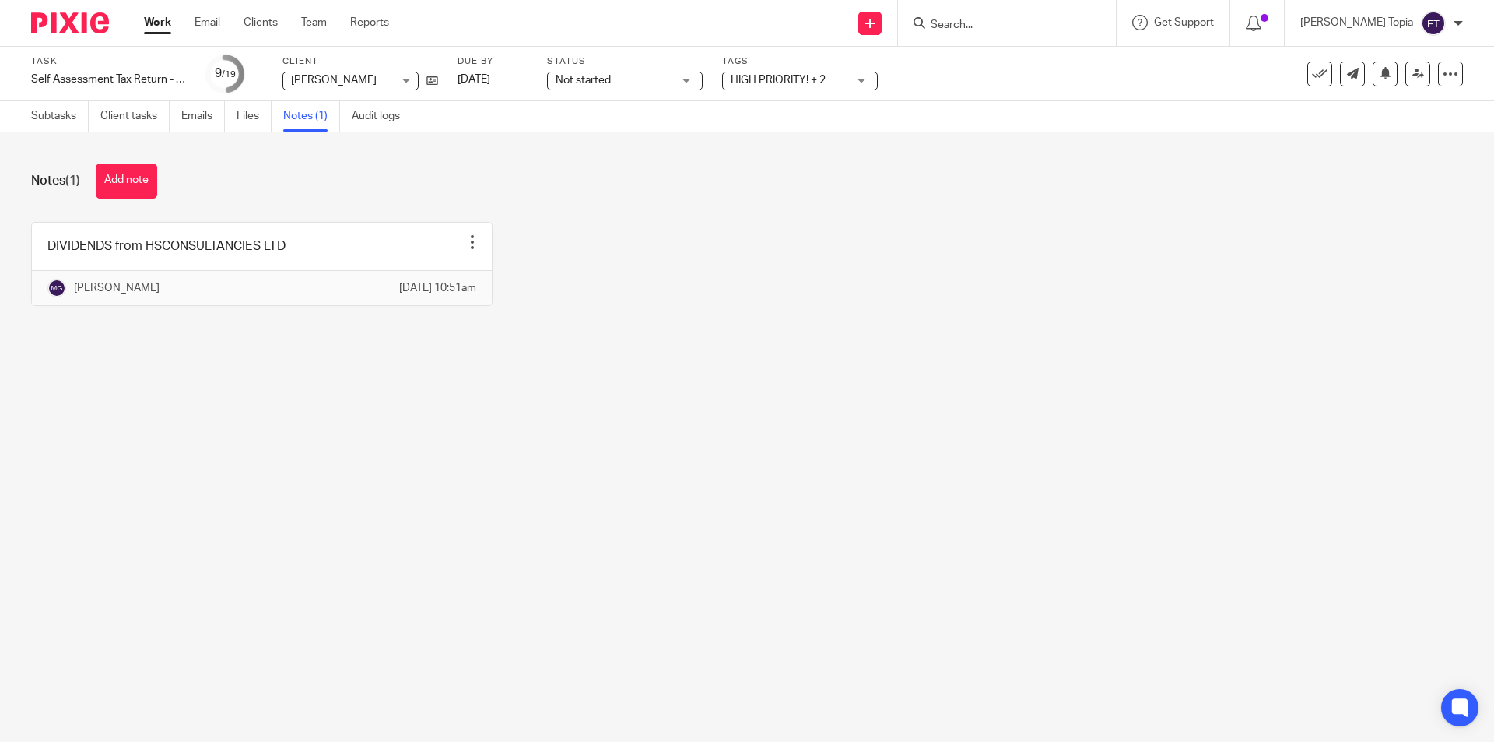
click at [169, 22] on link "Work" at bounding box center [157, 23] width 27 height 16
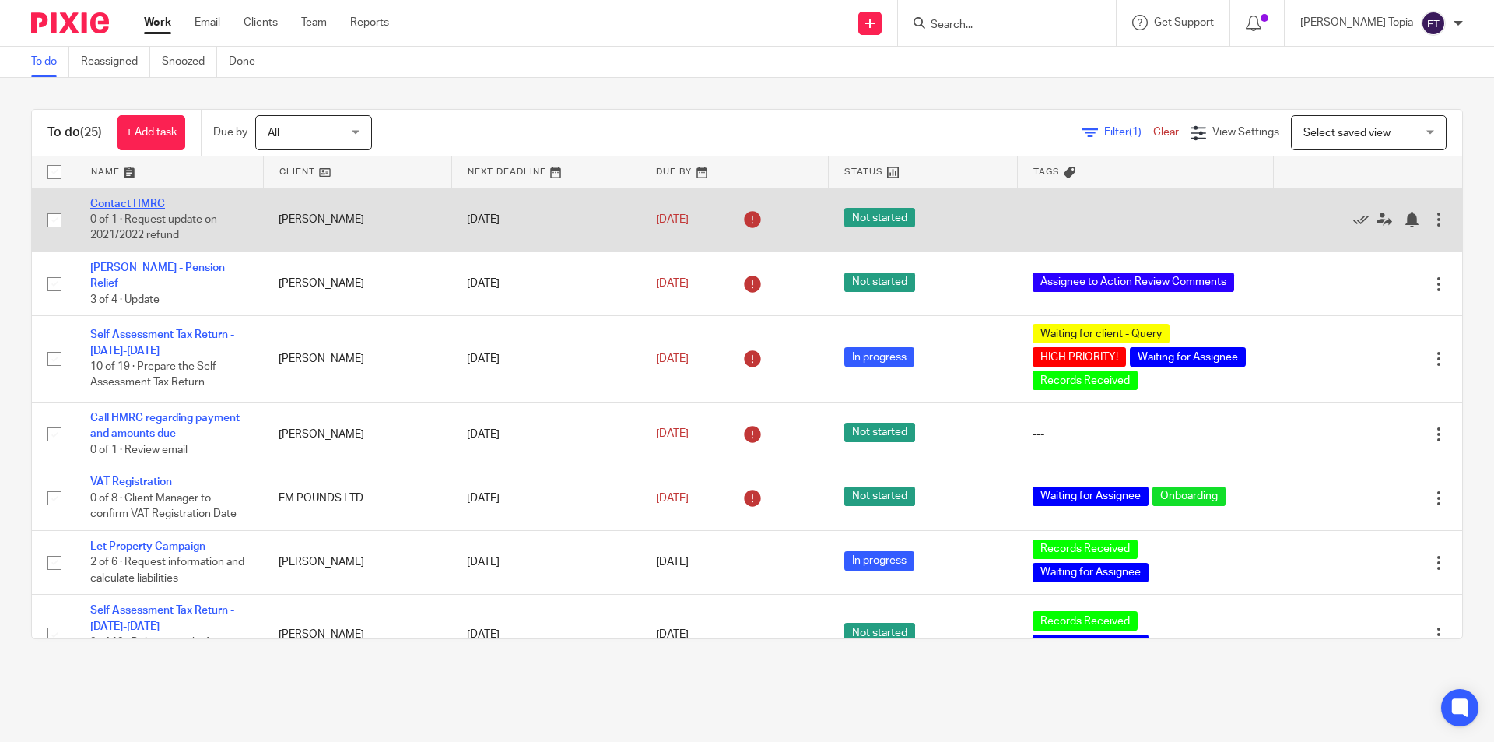
click at [142, 199] on link "Contact HMRC" at bounding box center [127, 203] width 75 height 11
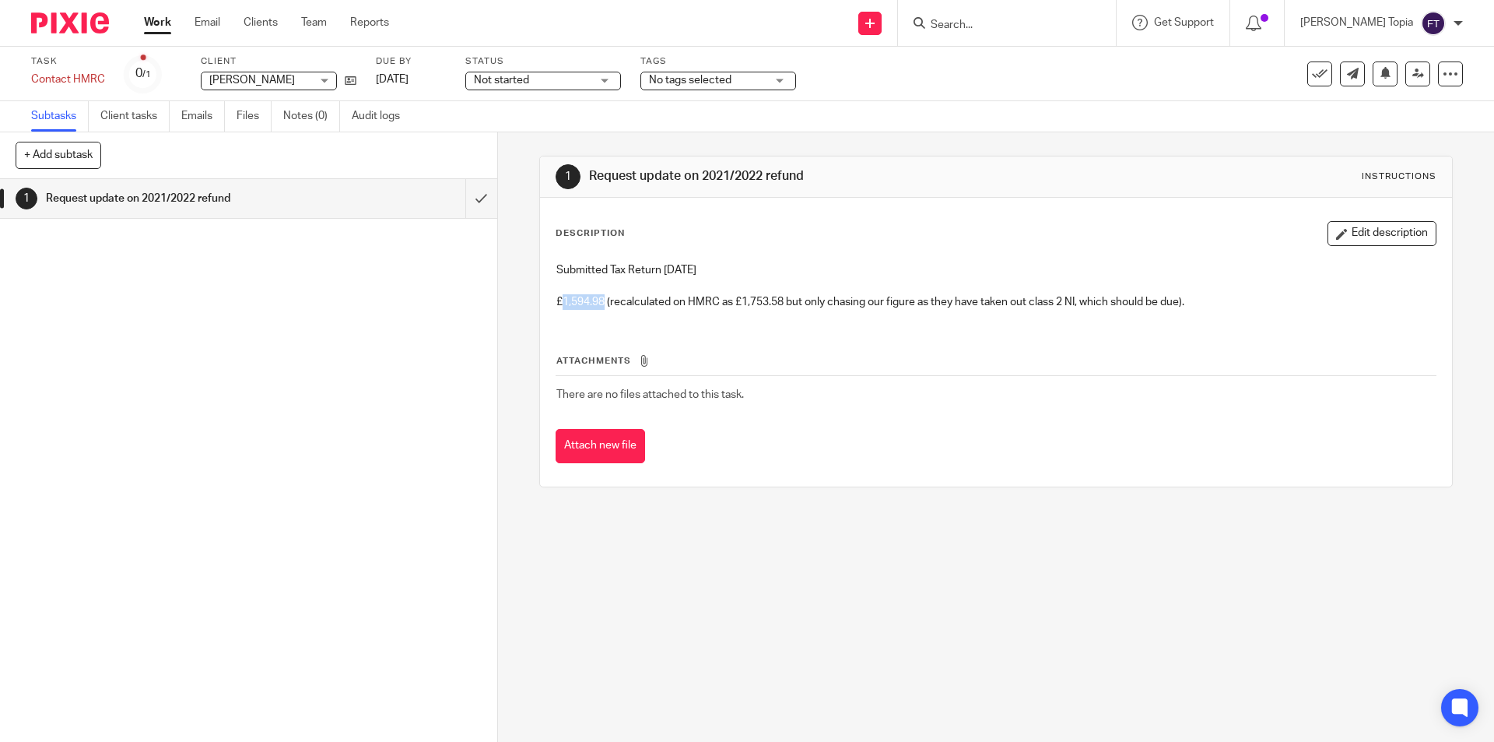
drag, startPoint x: 601, startPoint y: 298, endPoint x: 560, endPoint y: 299, distance: 40.5
click at [560, 299] on p "£1,594.98 (recalculated on HMRC as £1,753.58 but only chasing our figure as the…" at bounding box center [995, 302] width 879 height 16
click at [721, 559] on div "1 Request update on 2021/2022 refund Instructions Description Edit description …" at bounding box center [996, 436] width 996 height 609
click at [682, 573] on div "1 Request update on 2021/2022 refund Instructions Description Edit description …" at bounding box center [996, 436] width 996 height 609
click at [208, 563] on div "1 Request update on 2021/2022 refund" at bounding box center [248, 460] width 497 height 563
